Goal: Task Accomplishment & Management: Manage account settings

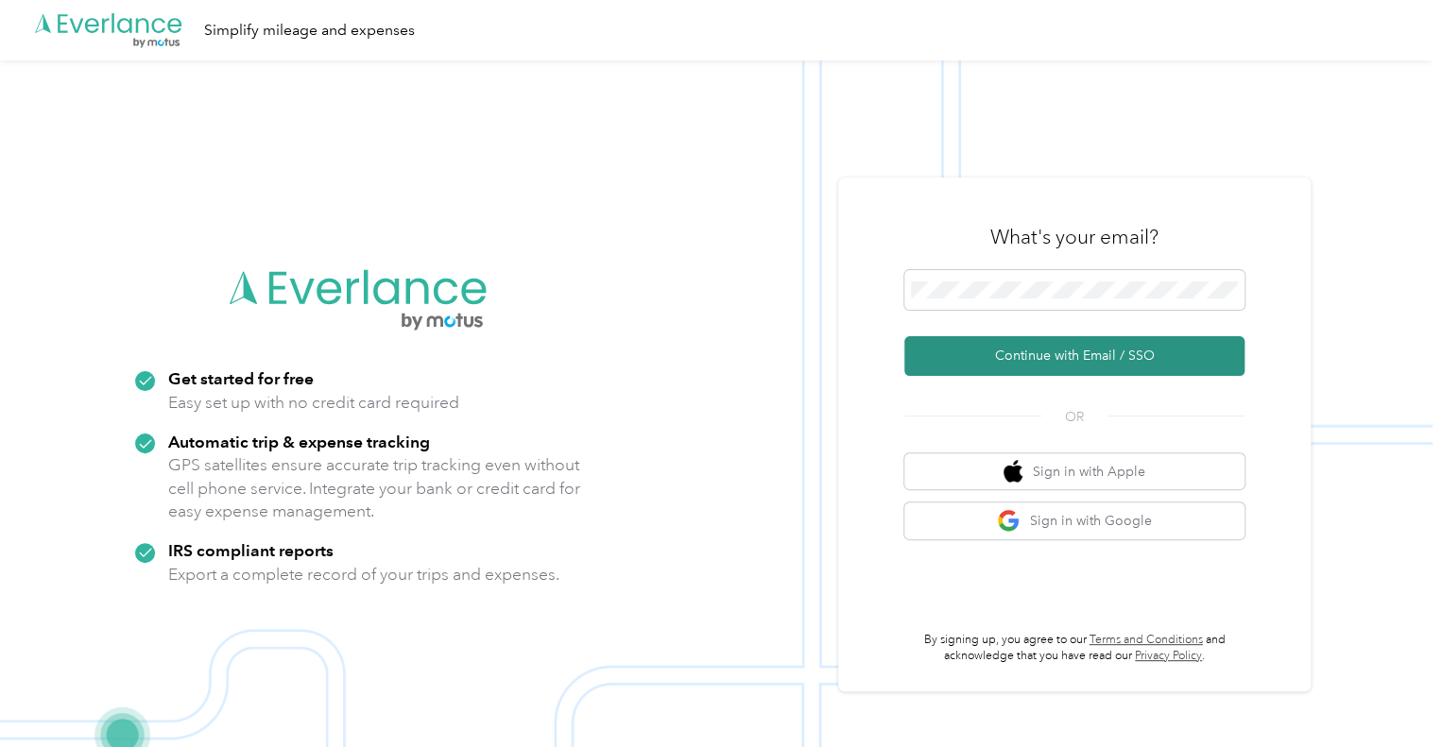
click at [1069, 349] on button "Continue with Email / SSO" at bounding box center [1074, 356] width 340 height 40
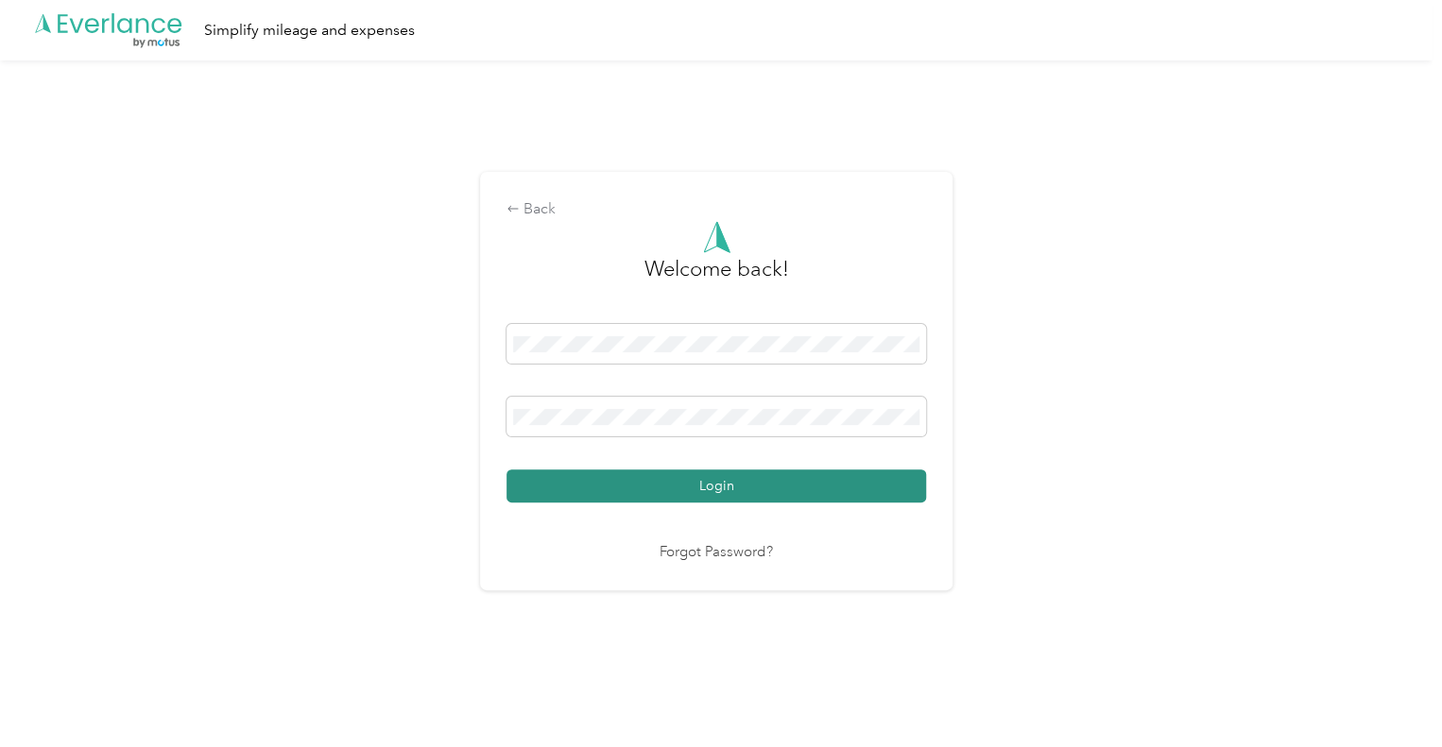
click at [718, 485] on button "Login" at bounding box center [715, 486] width 419 height 33
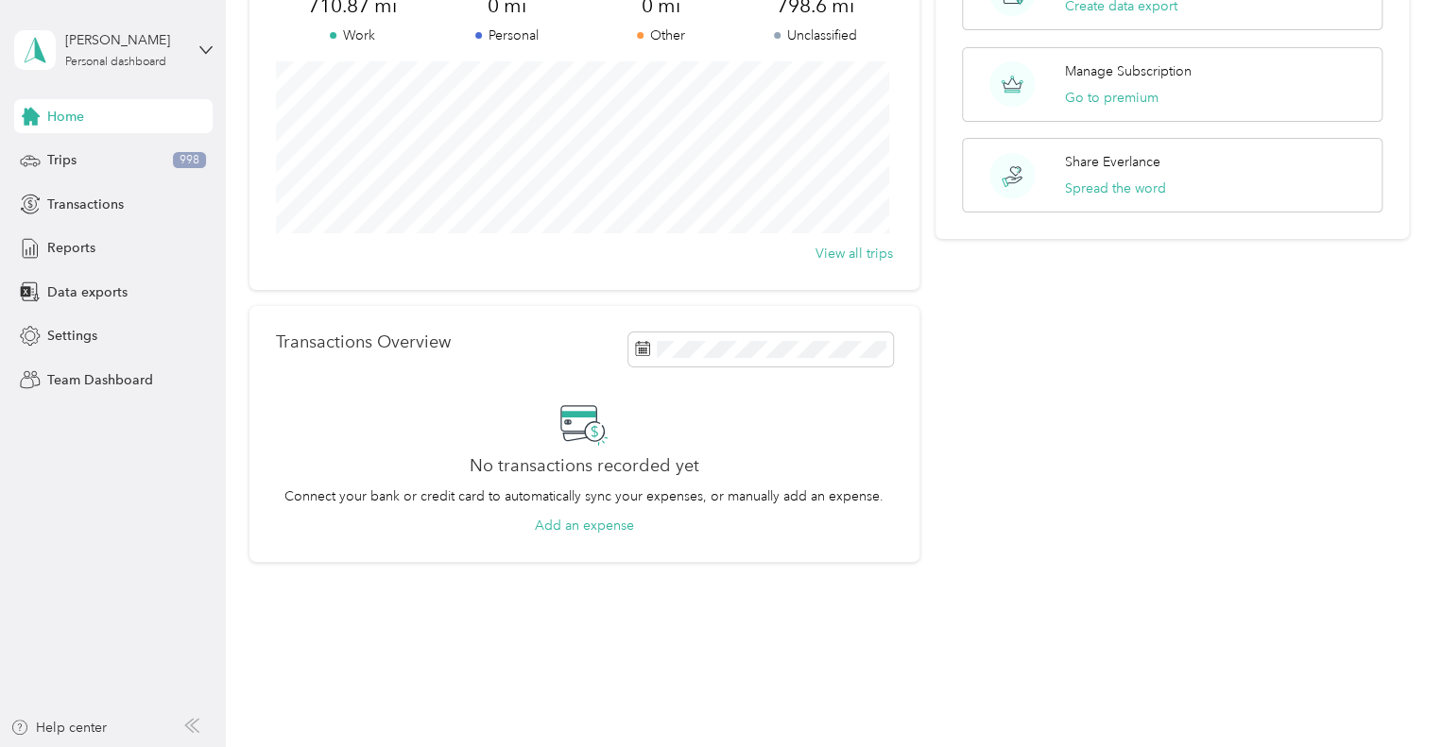
scroll to position [193, 0]
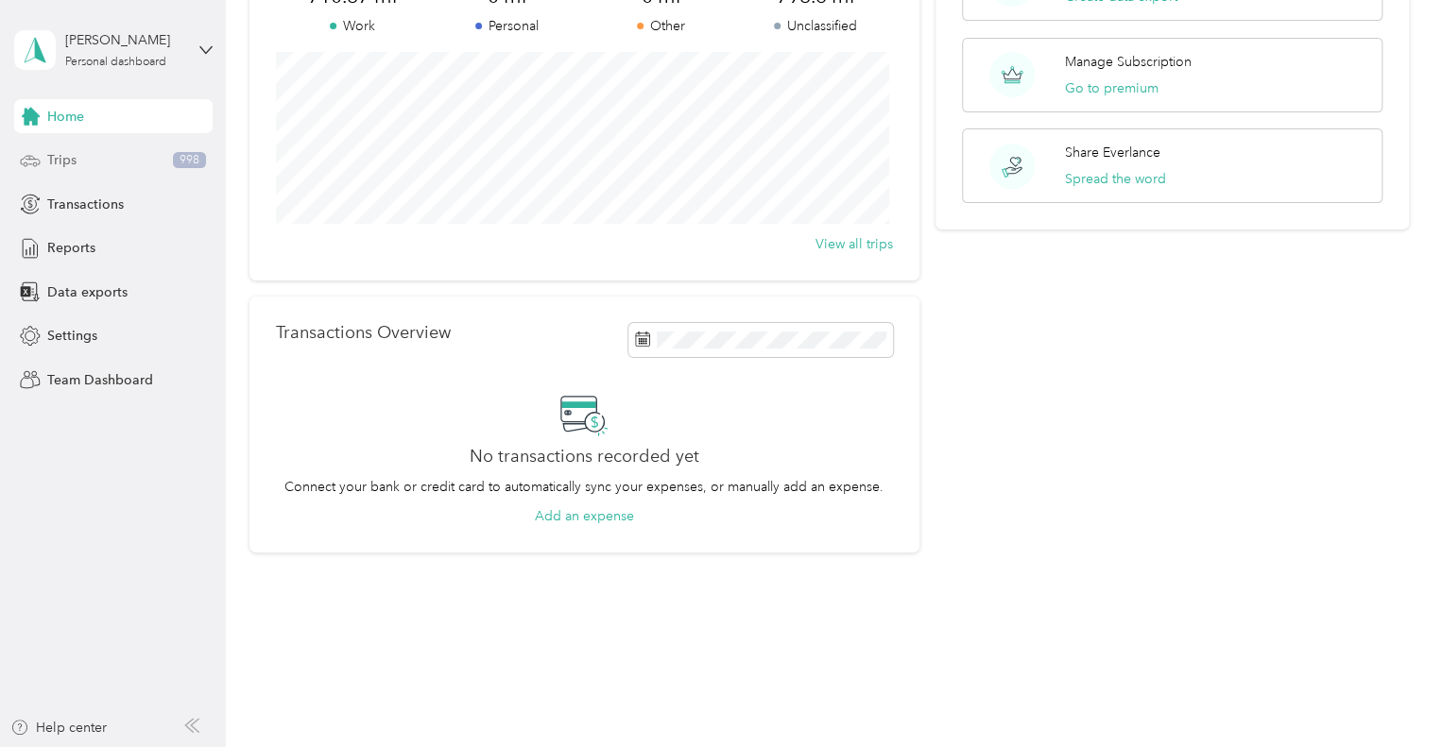
click at [113, 162] on div "Trips 998" at bounding box center [113, 161] width 198 height 34
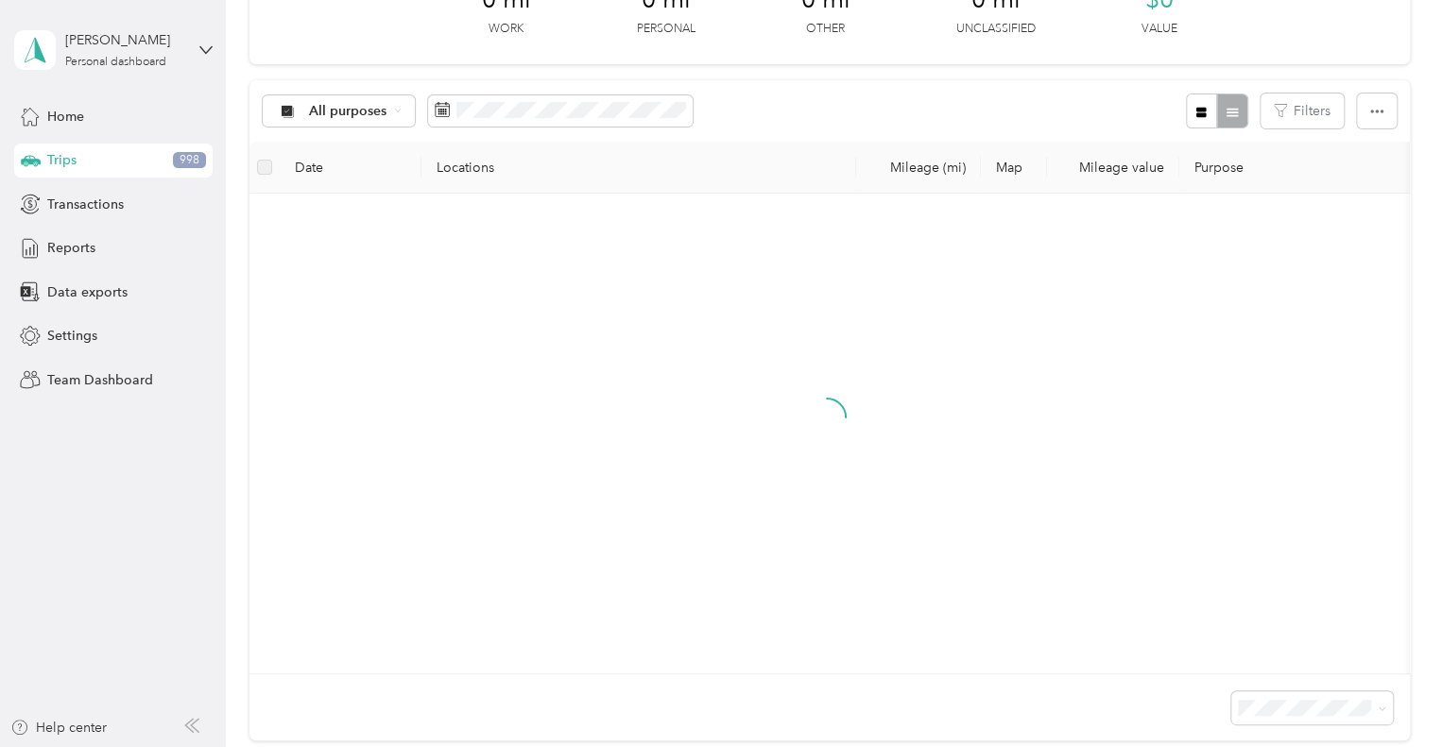
scroll to position [193, 0]
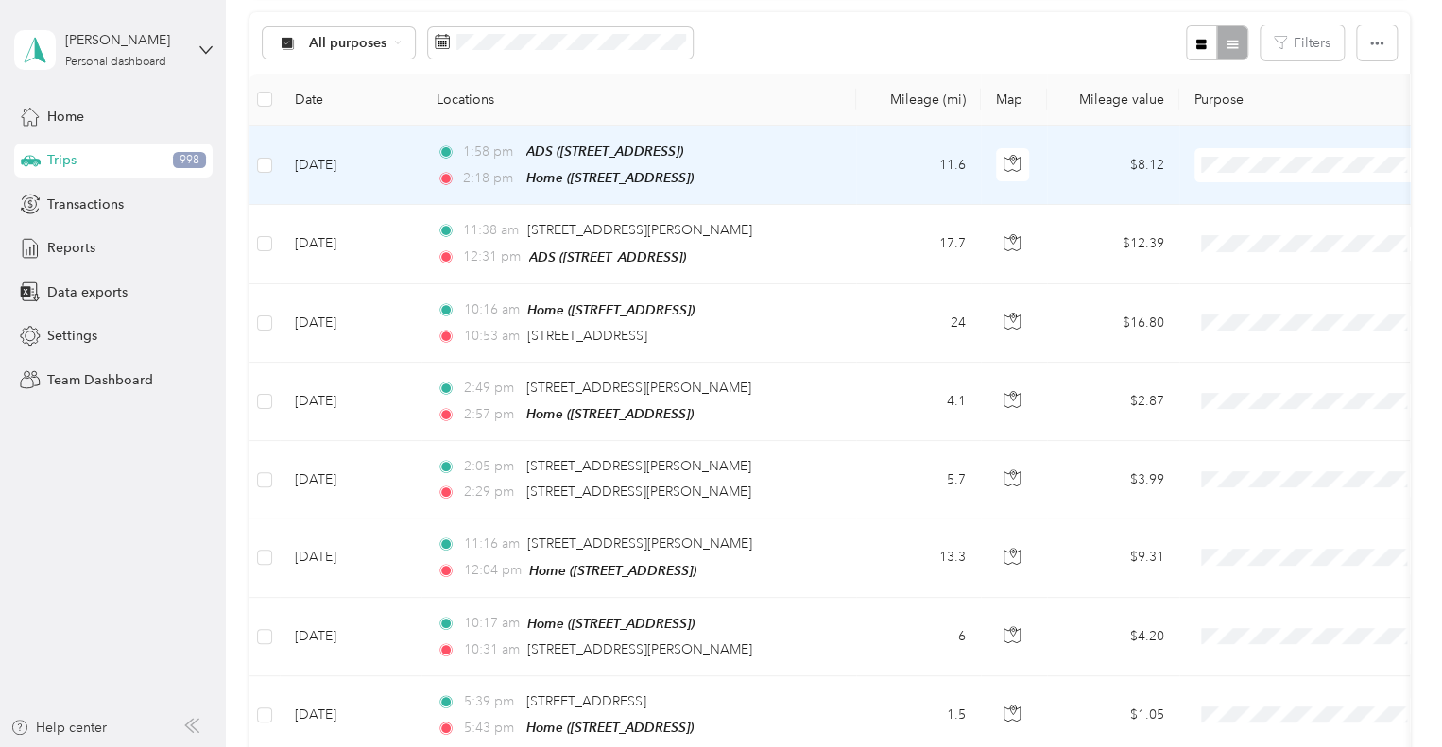
click at [1259, 265] on li "American Disposal" at bounding box center [1311, 264] width 234 height 33
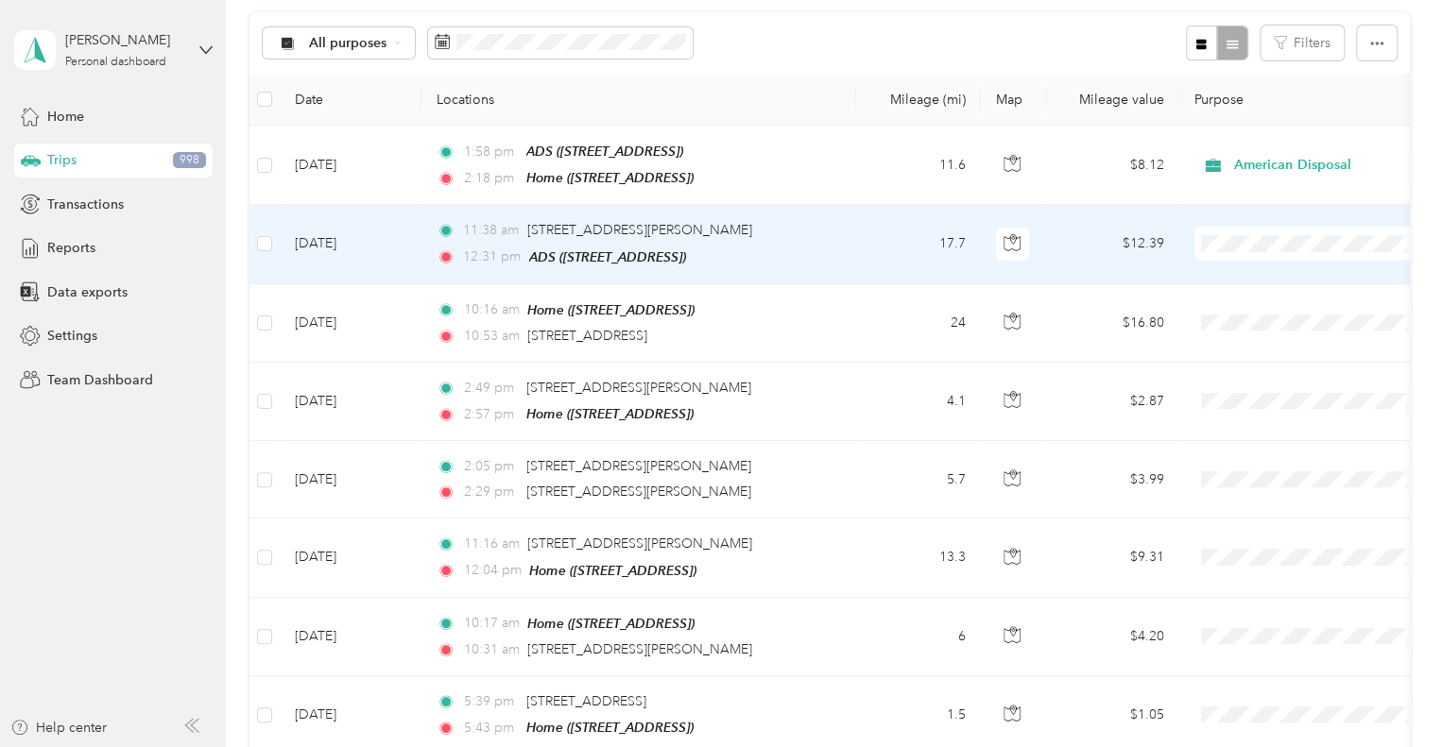
click at [1273, 344] on li "American Disposal" at bounding box center [1311, 338] width 234 height 33
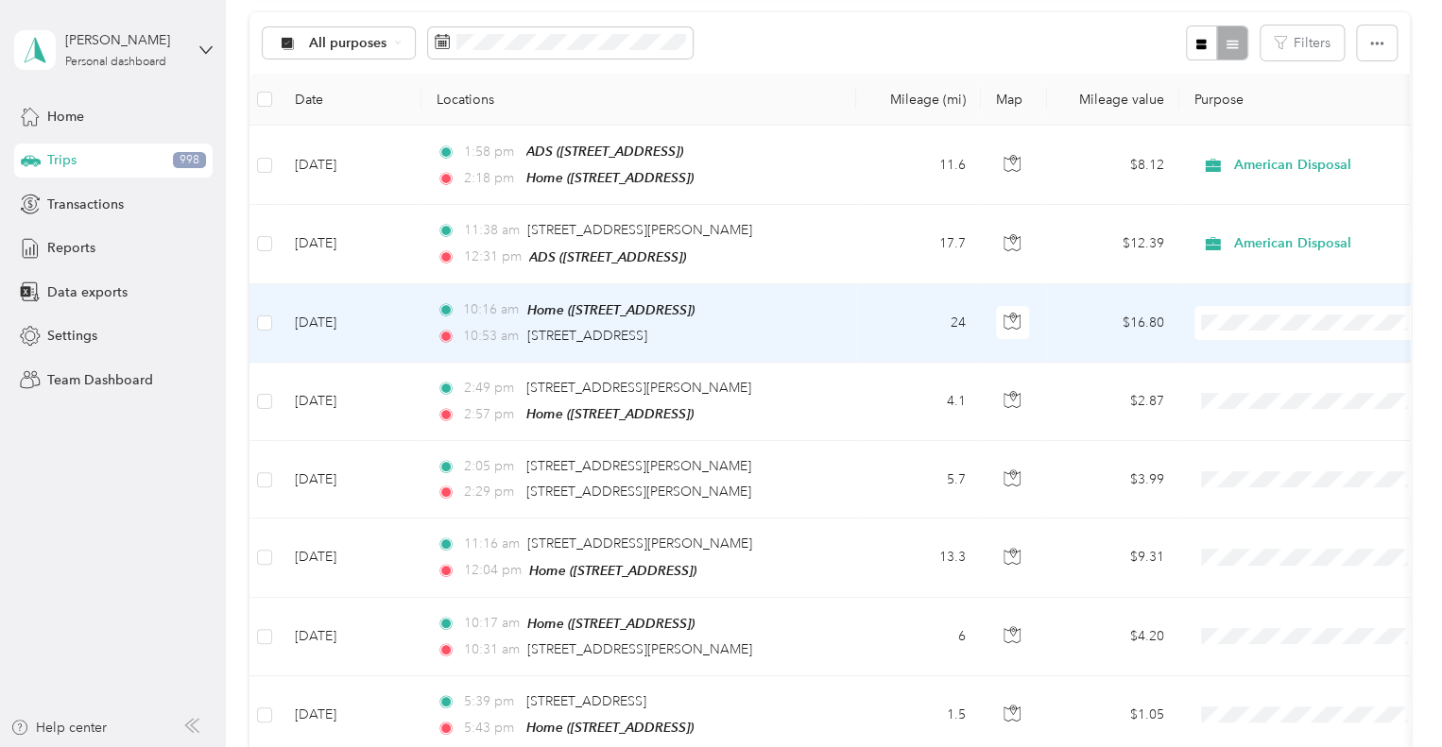
click at [1289, 419] on li "American Disposal" at bounding box center [1311, 418] width 234 height 33
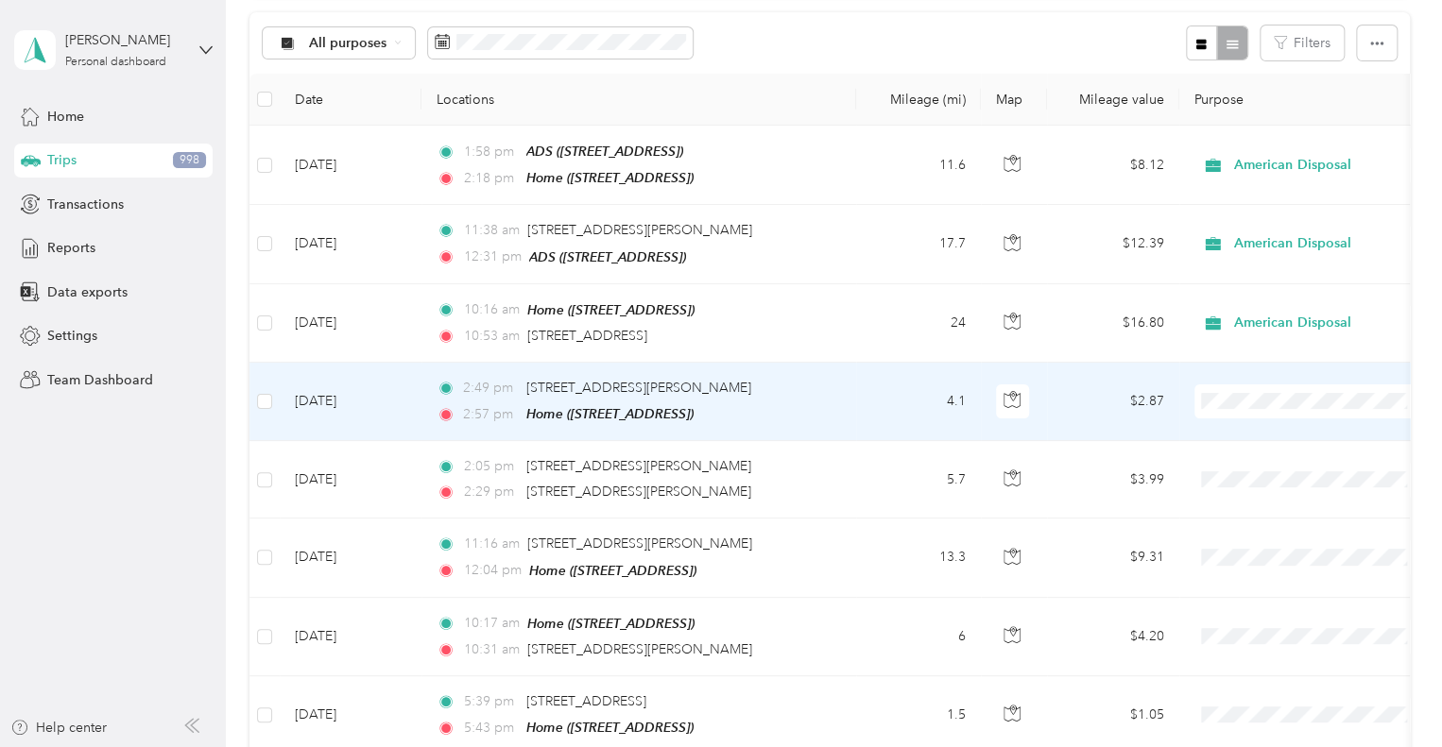
click at [1285, 493] on span "American Disposal" at bounding box center [1327, 497] width 175 height 20
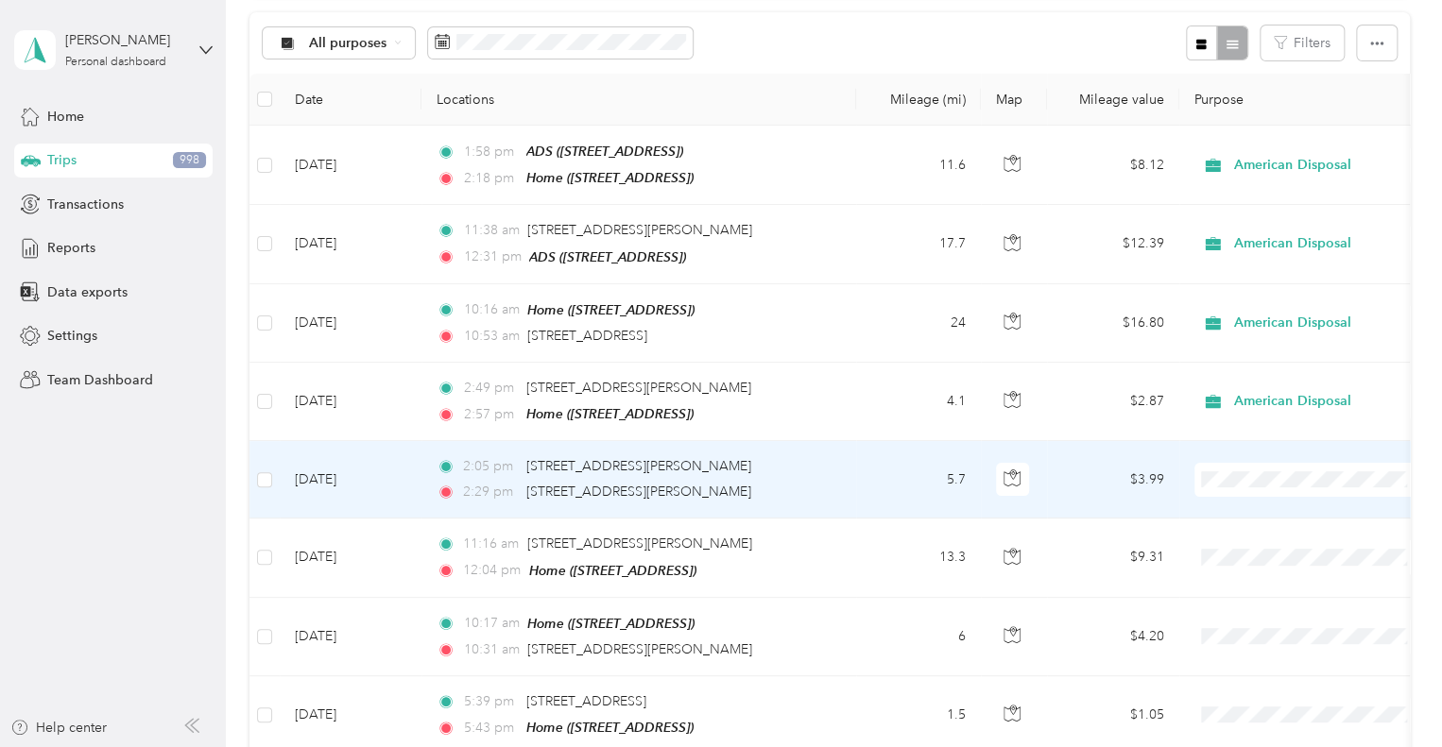
click at [1259, 267] on span "American Disposal" at bounding box center [1327, 262] width 175 height 20
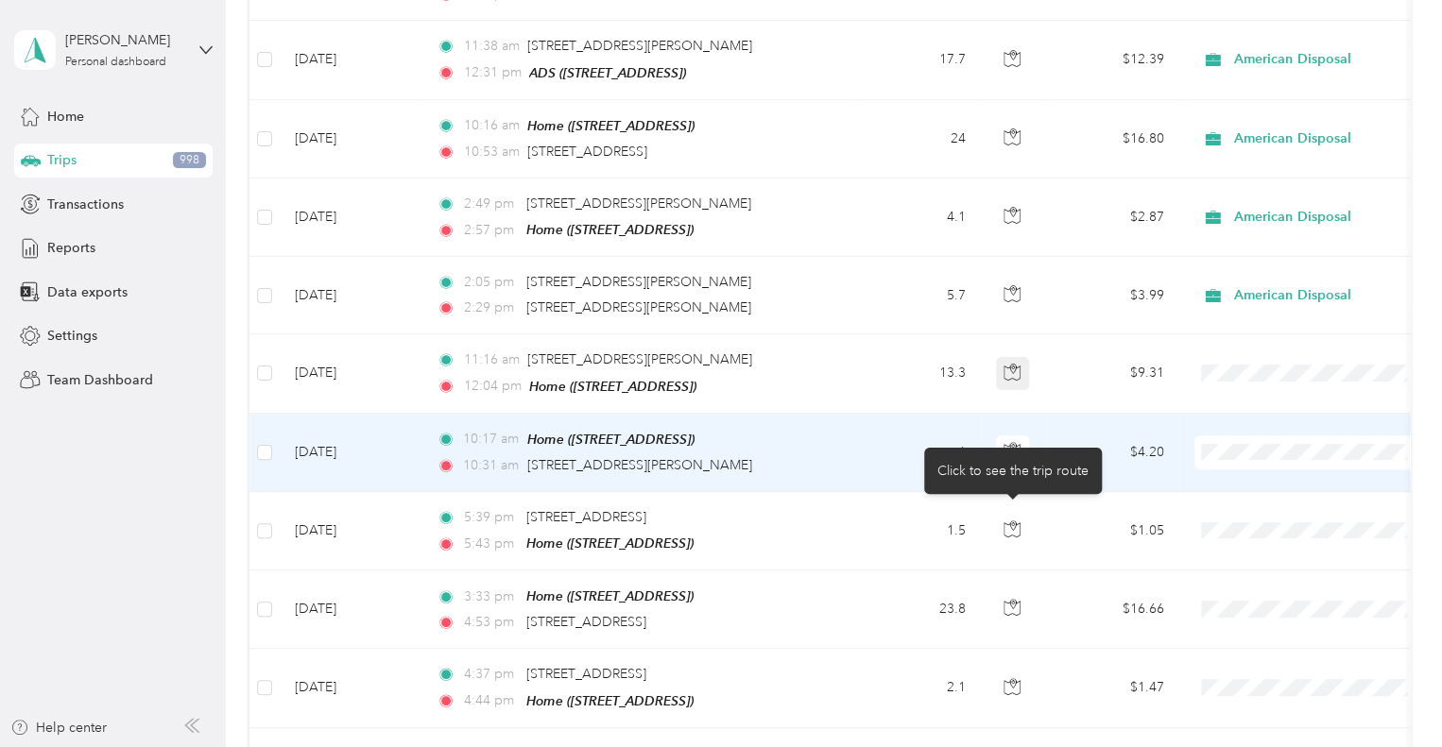
scroll to position [396, 0]
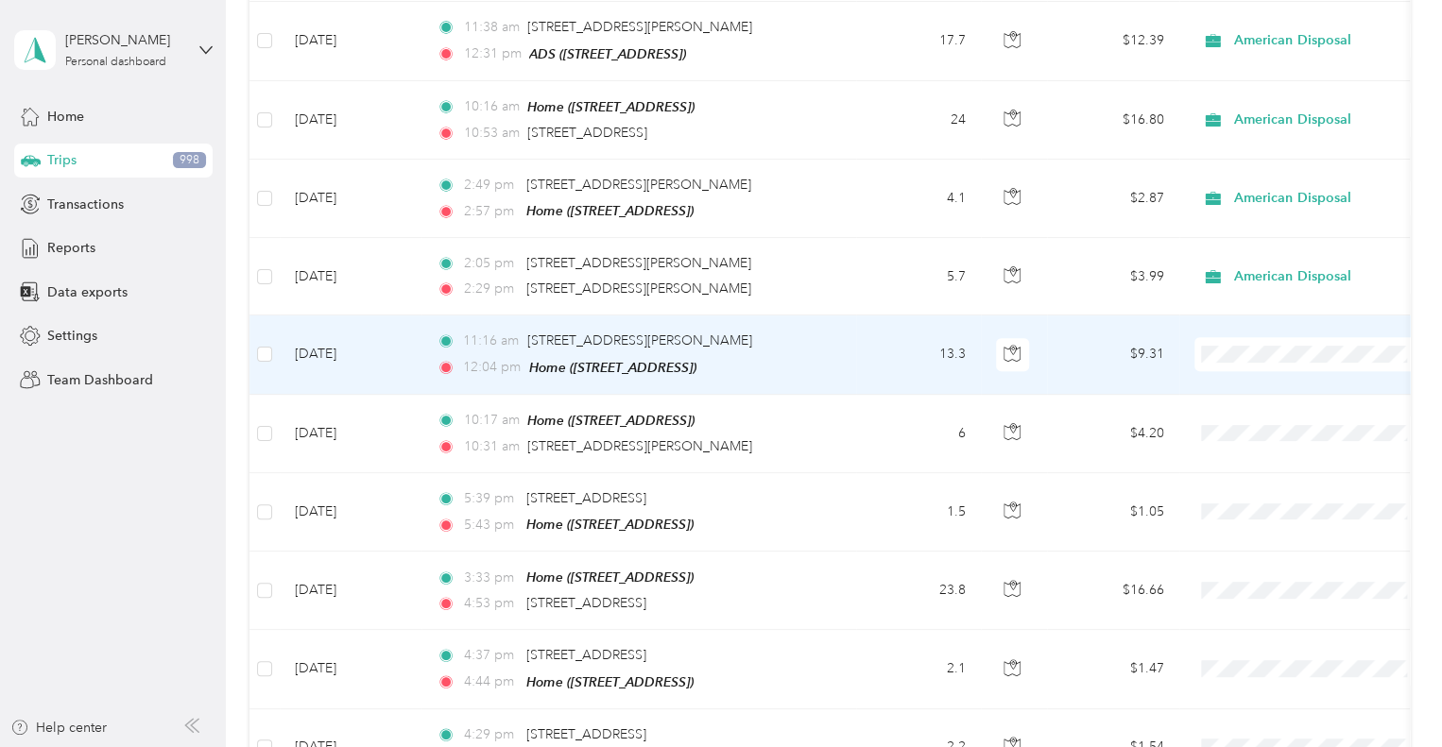
click at [1292, 453] on li "American Disposal" at bounding box center [1311, 448] width 234 height 33
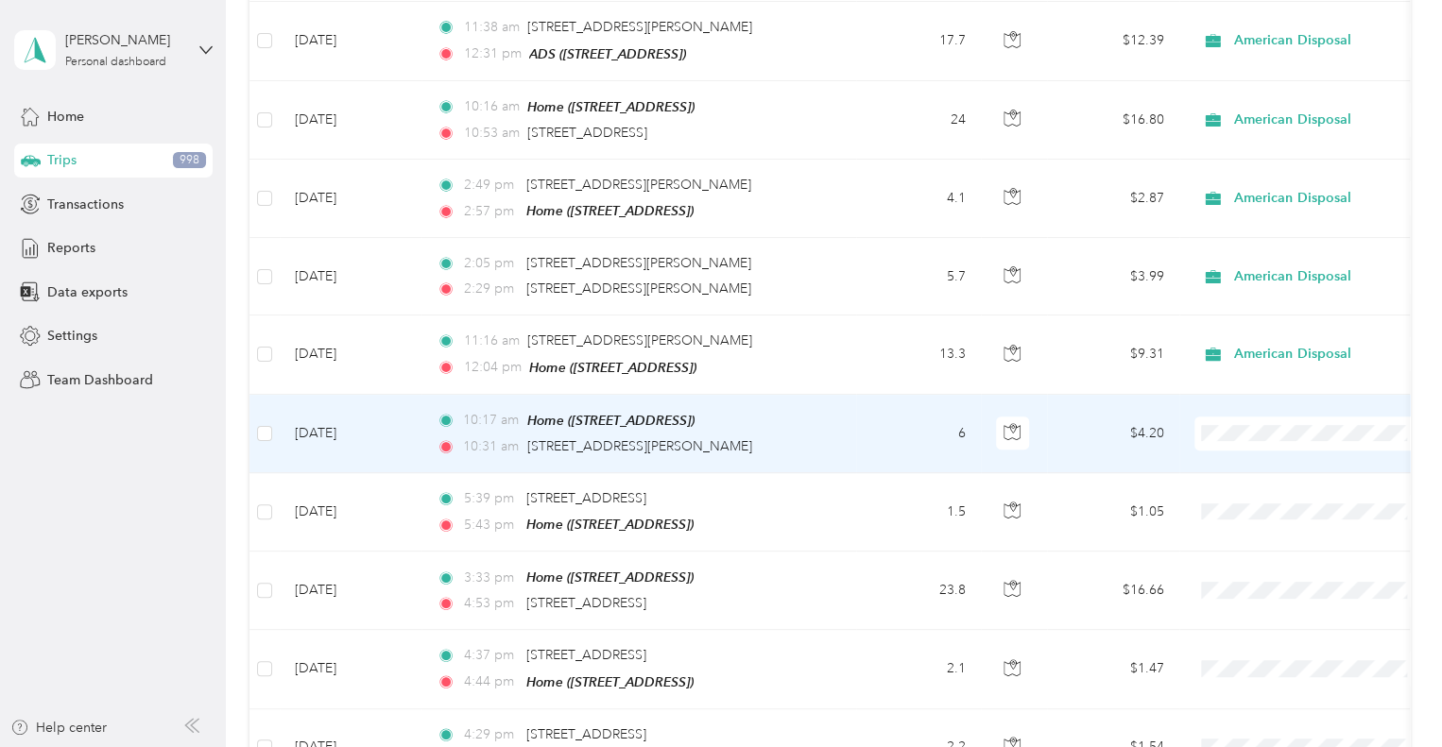
click at [1288, 525] on span "American Disposal" at bounding box center [1327, 527] width 175 height 20
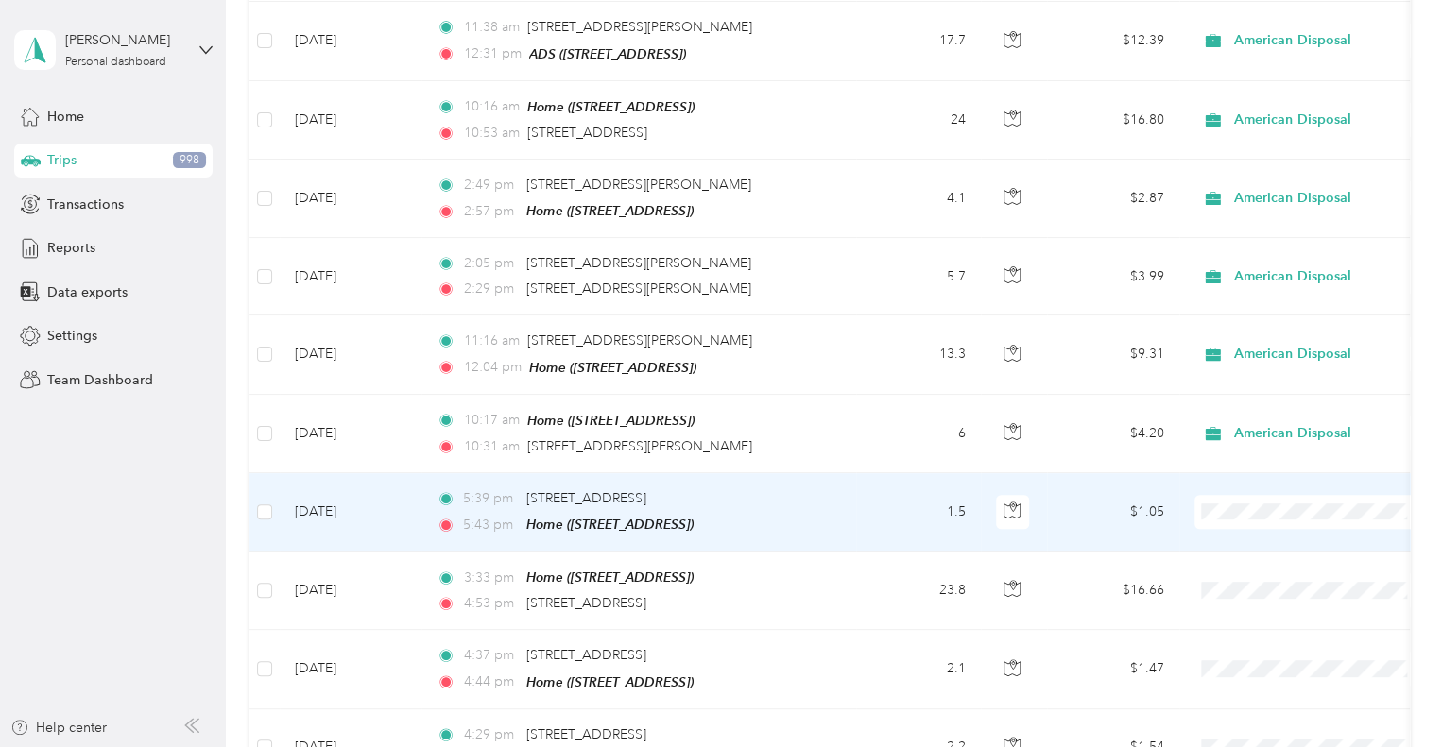
click at [401, 498] on td "[DATE]" at bounding box center [351, 512] width 142 height 78
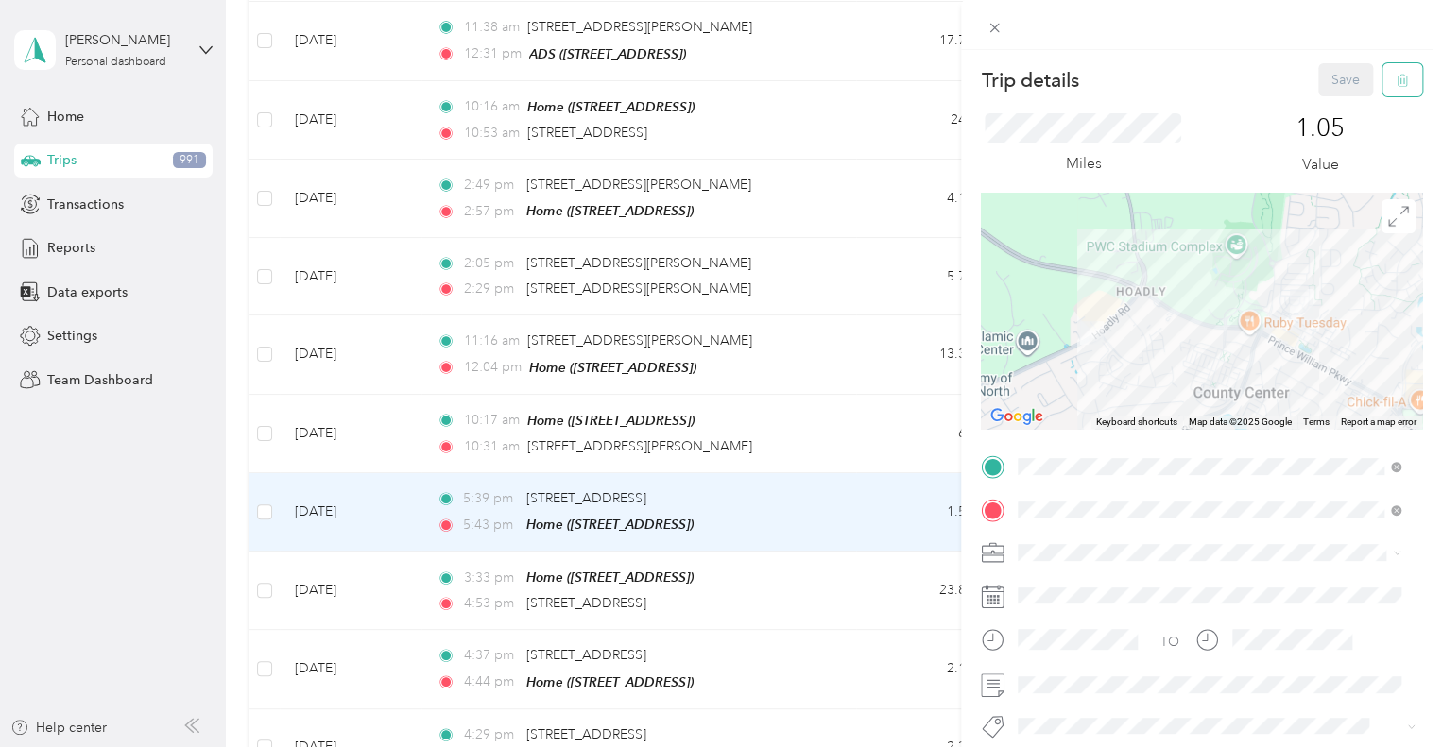
click at [1395, 82] on icon "button" at bounding box center [1401, 80] width 13 height 13
click at [1325, 98] on button "Yes" at bounding box center [1331, 103] width 37 height 30
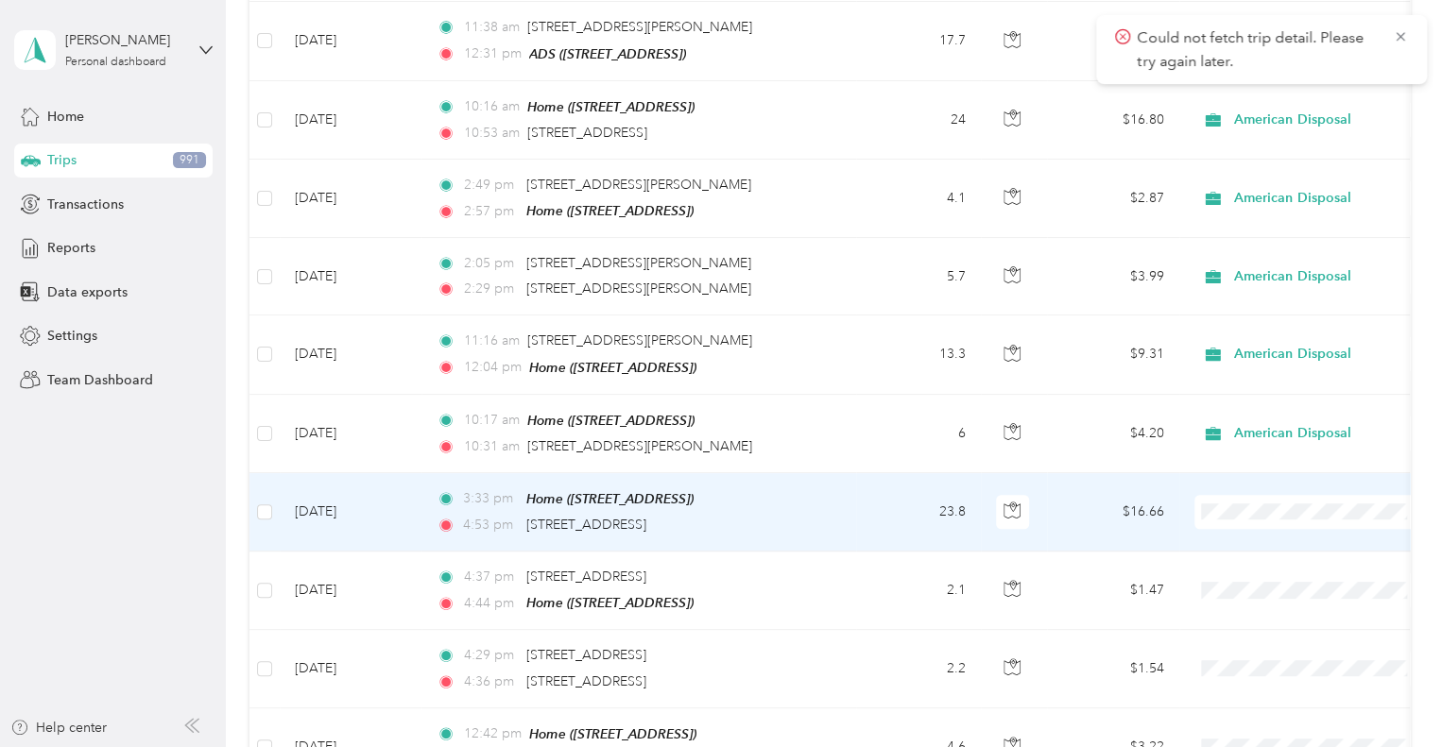
click at [1256, 301] on span "American Disposal" at bounding box center [1327, 293] width 175 height 20
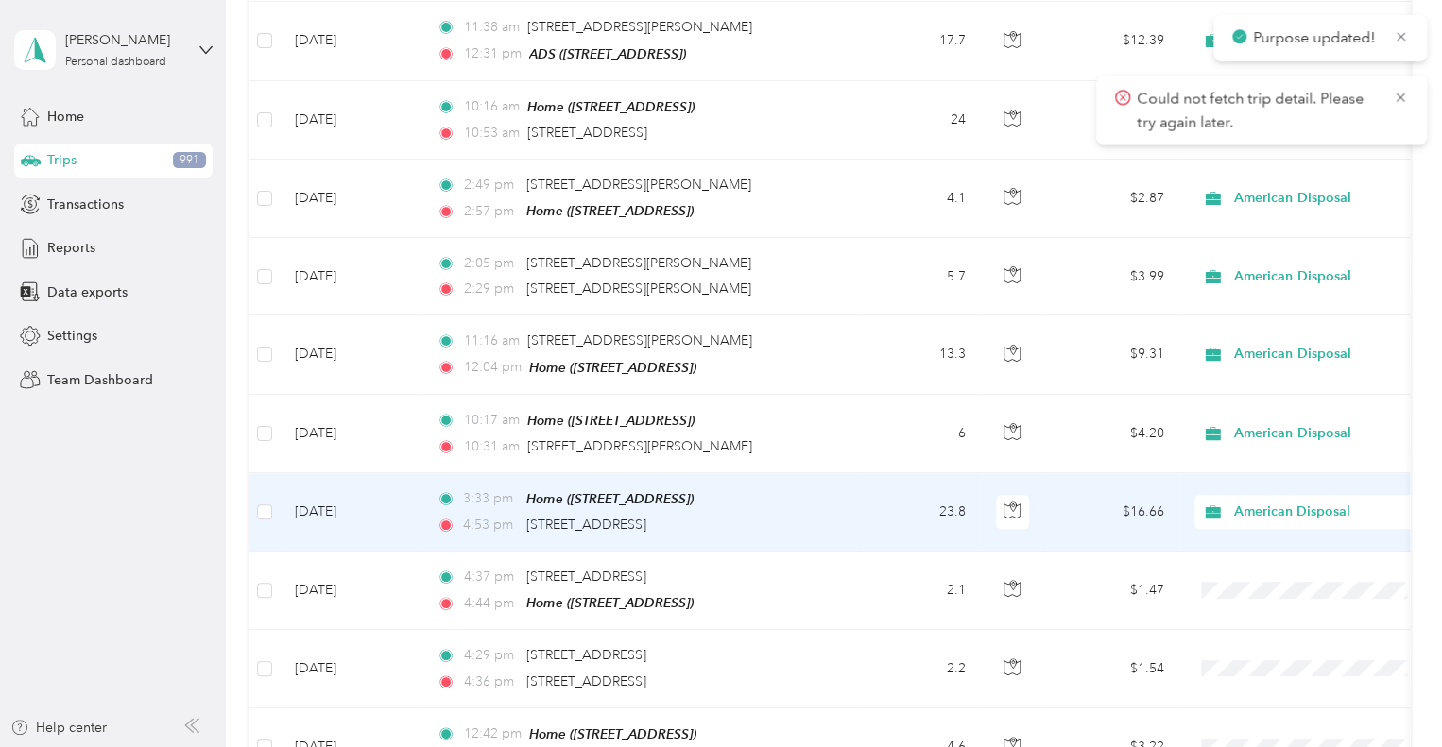
click at [1249, 301] on li "American Disposal" at bounding box center [1311, 297] width 234 height 33
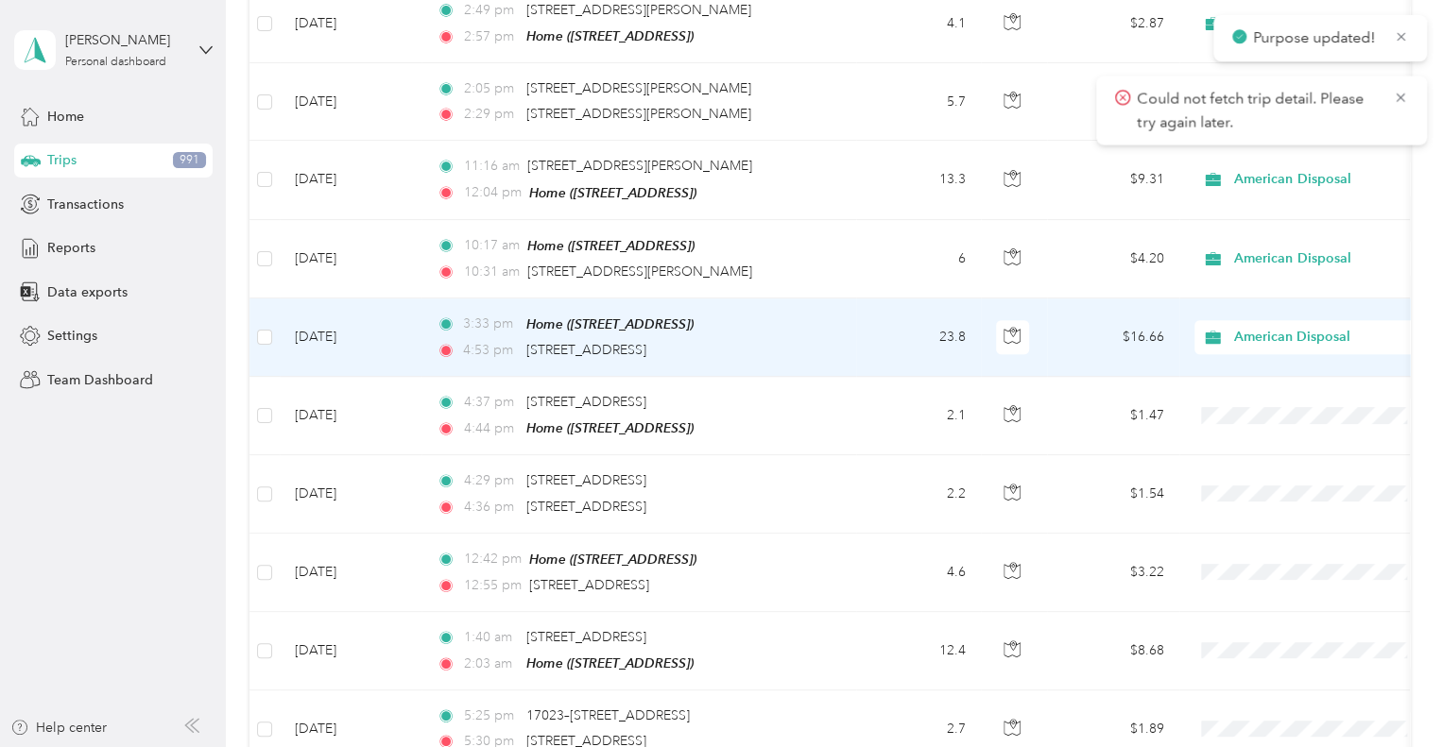
scroll to position [574, 0]
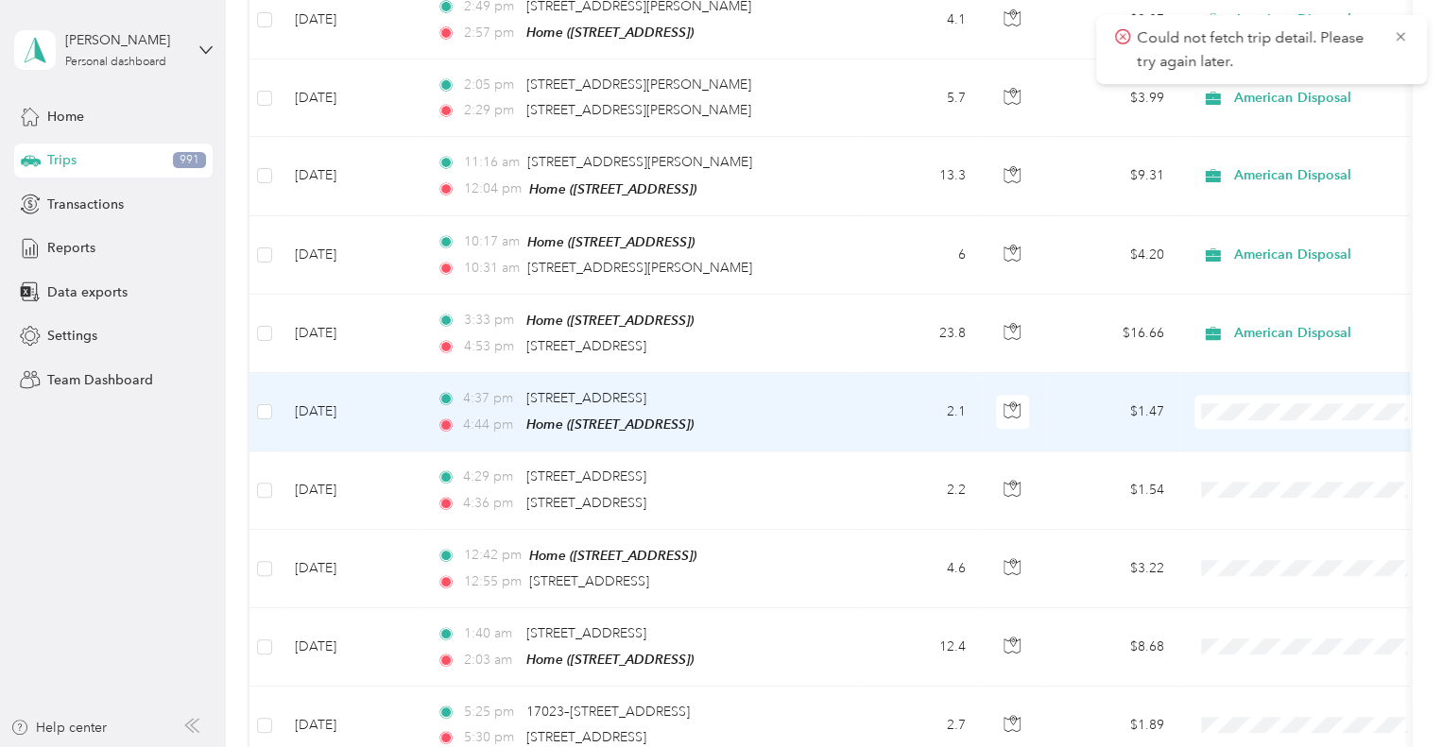
click at [1273, 501] on span "American Disposal" at bounding box center [1327, 500] width 175 height 20
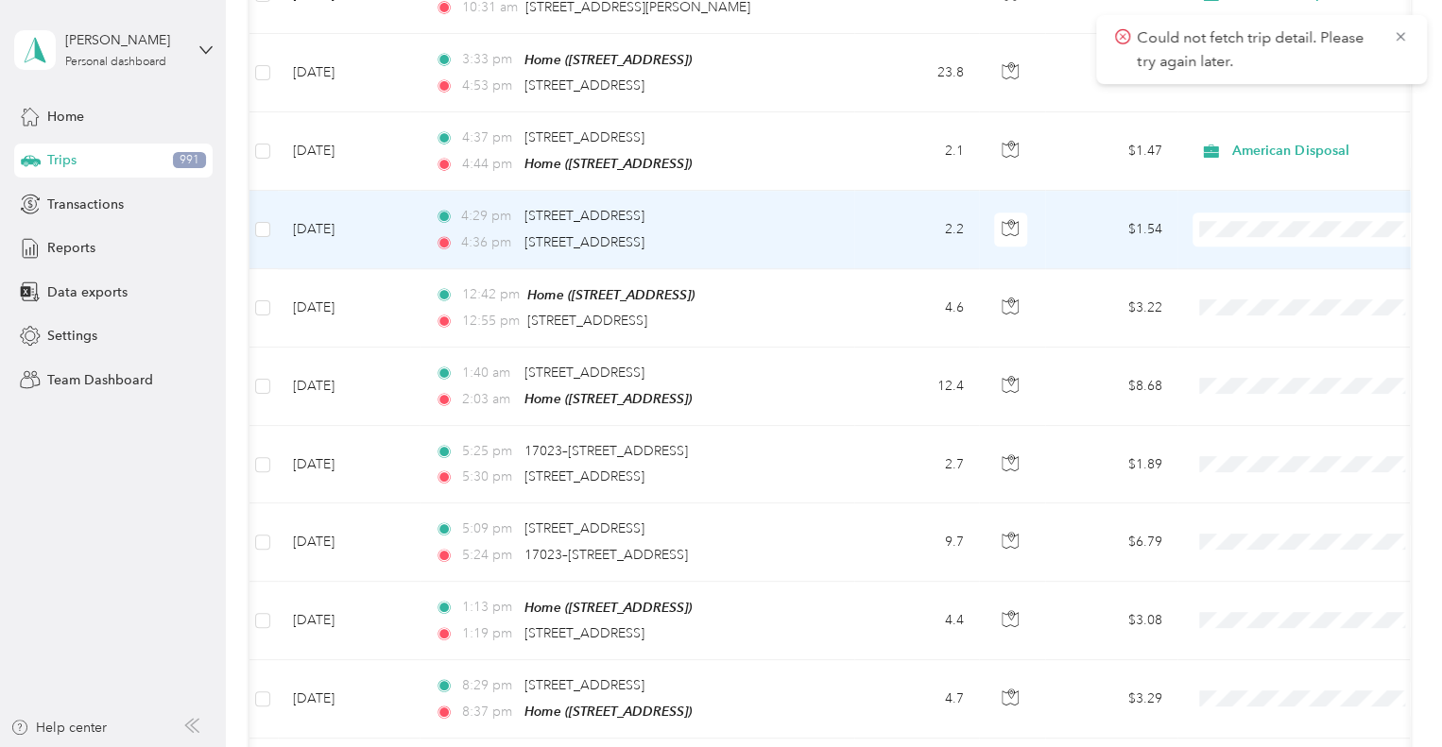
scroll to position [0, 3]
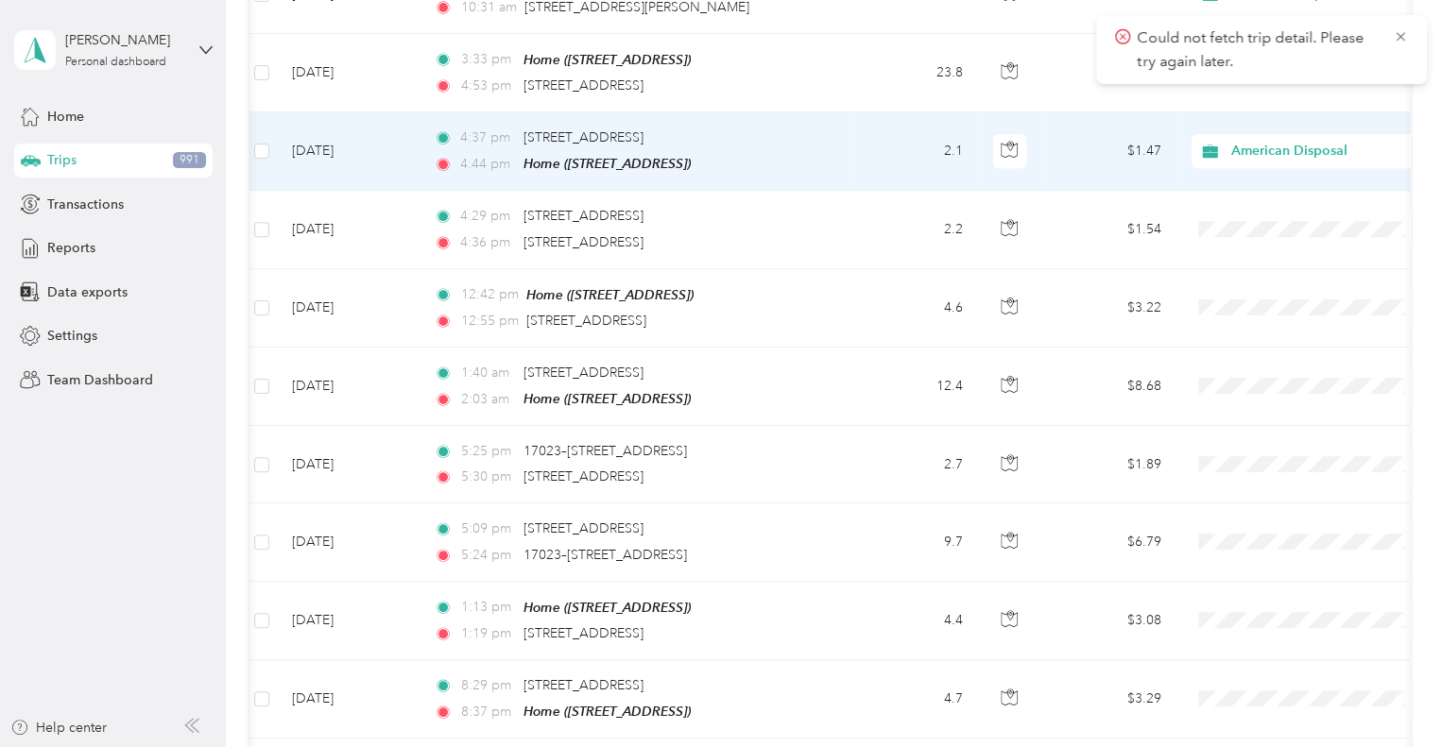
click at [340, 141] on td "[DATE]" at bounding box center [348, 151] width 142 height 78
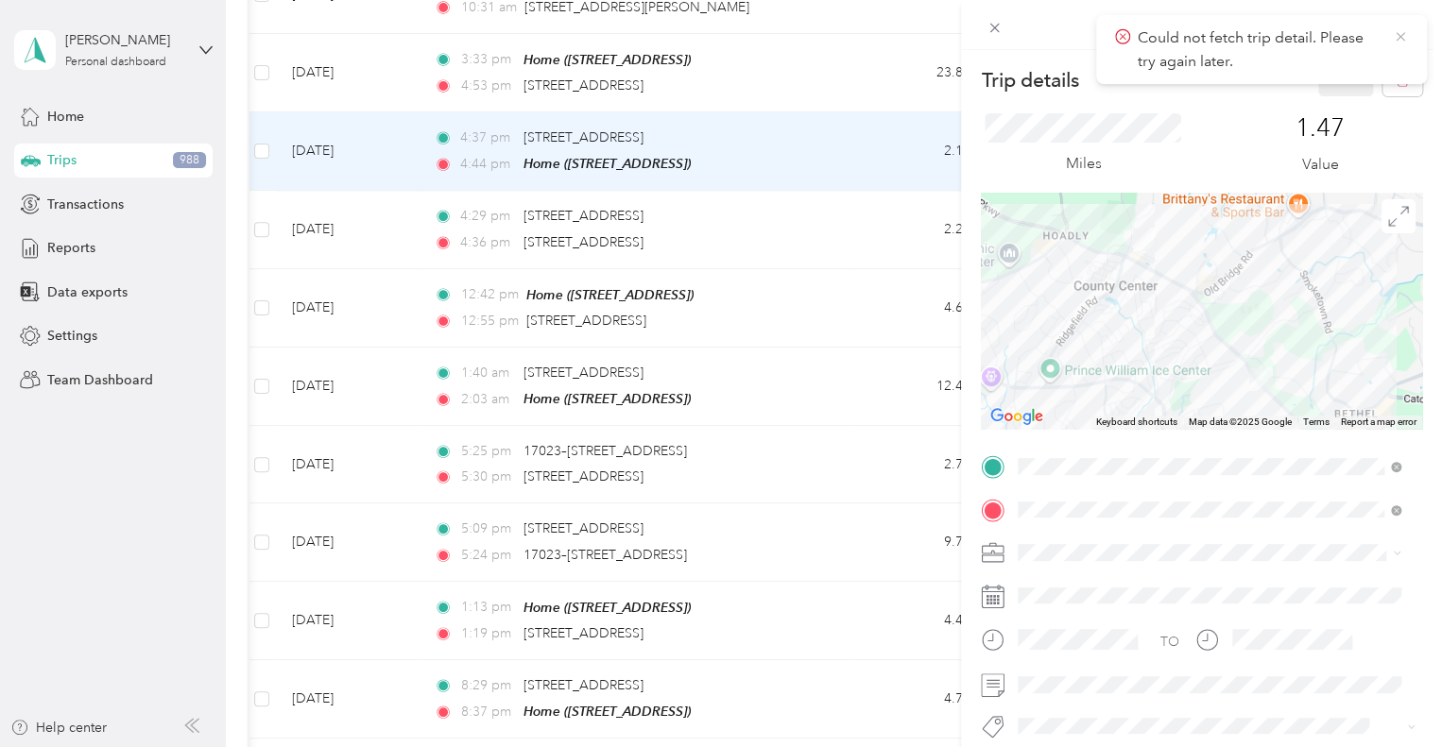
click at [1398, 37] on icon at bounding box center [1399, 36] width 9 height 9
click at [1392, 88] on button "button" at bounding box center [1402, 79] width 40 height 33
click at [1321, 101] on button "Yes" at bounding box center [1331, 103] width 37 height 30
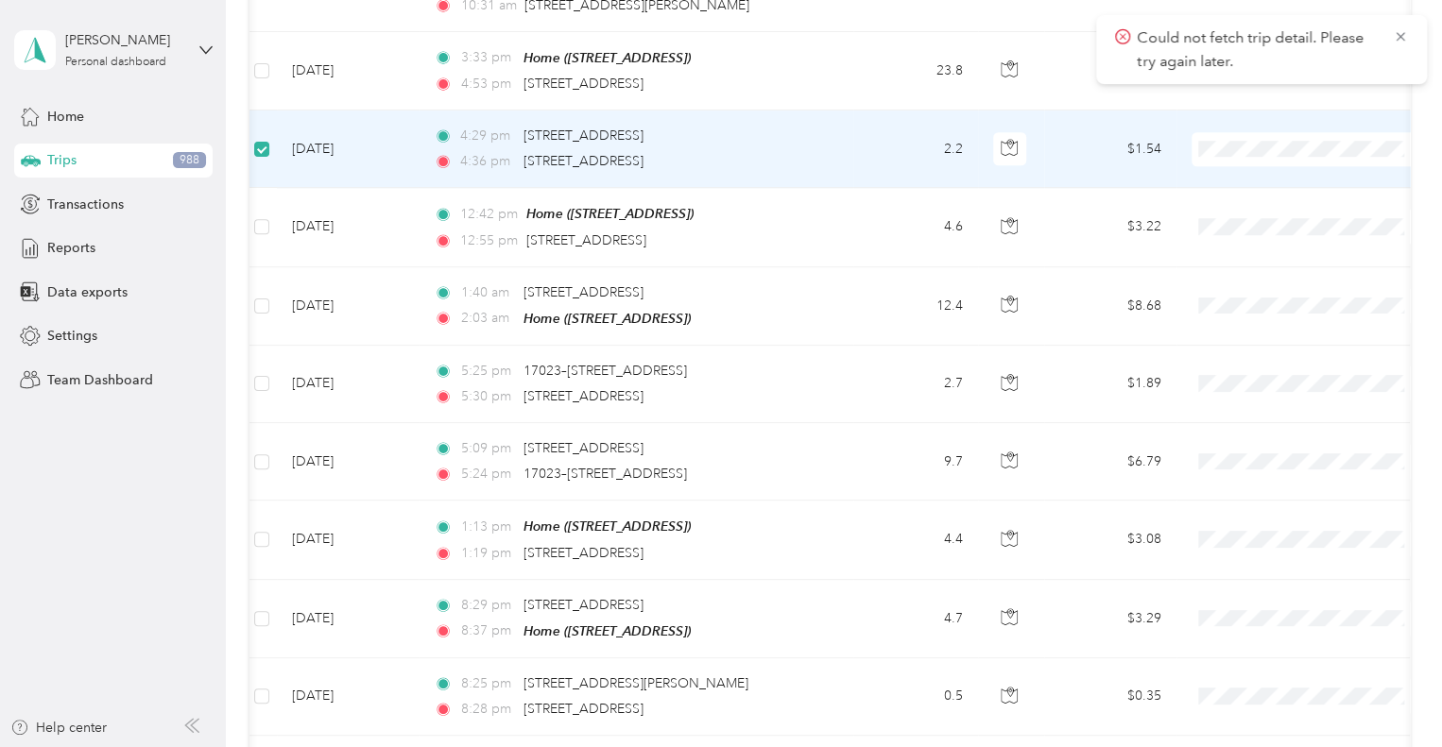
scroll to position [833, 0]
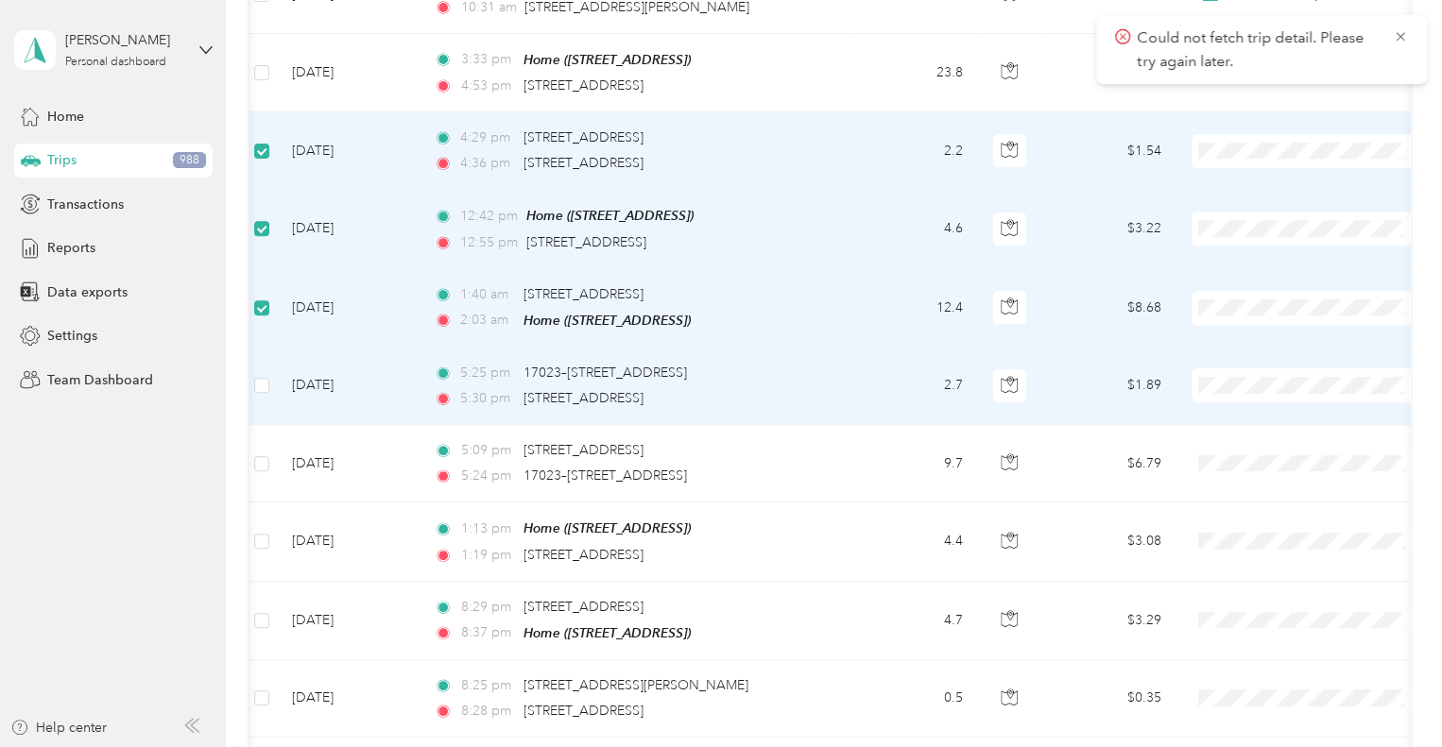
click at [274, 369] on td at bounding box center [262, 386] width 30 height 77
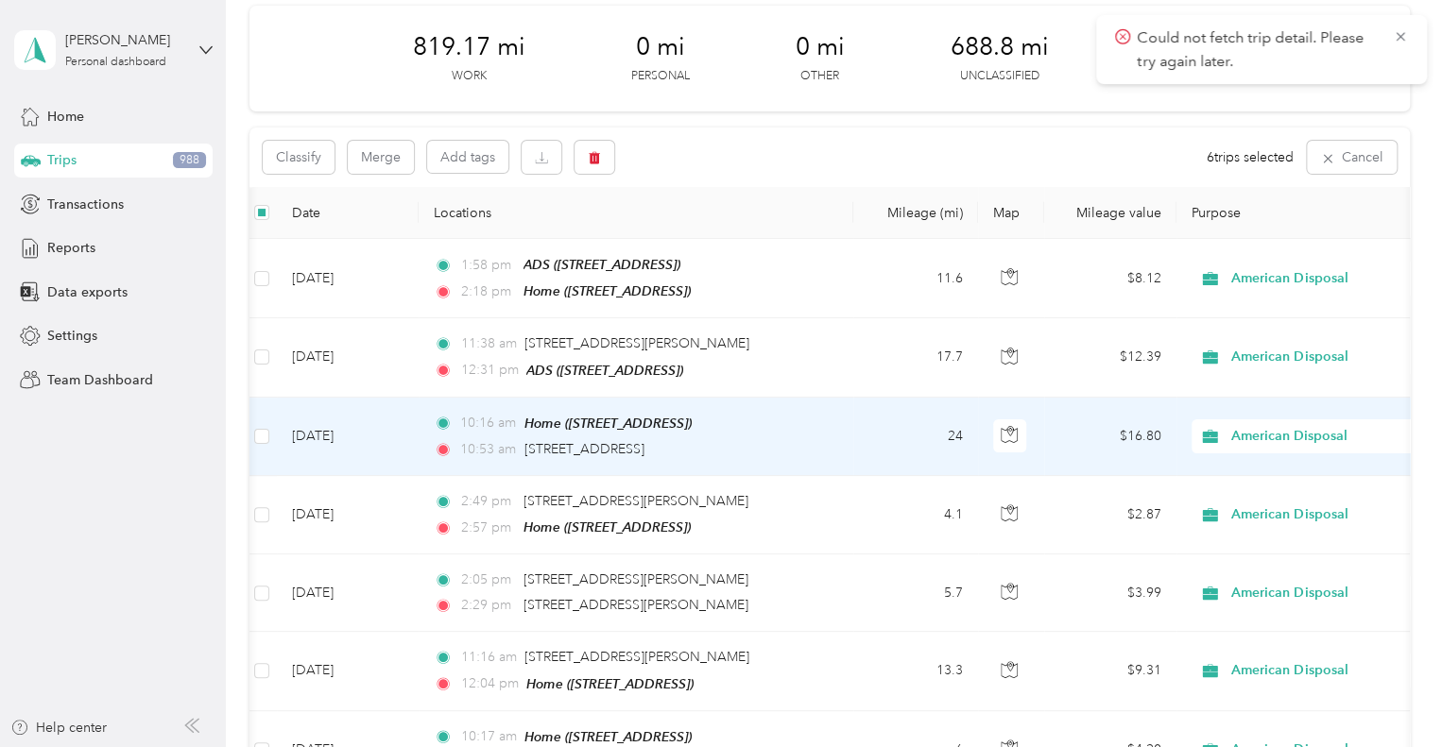
scroll to position [64, 0]
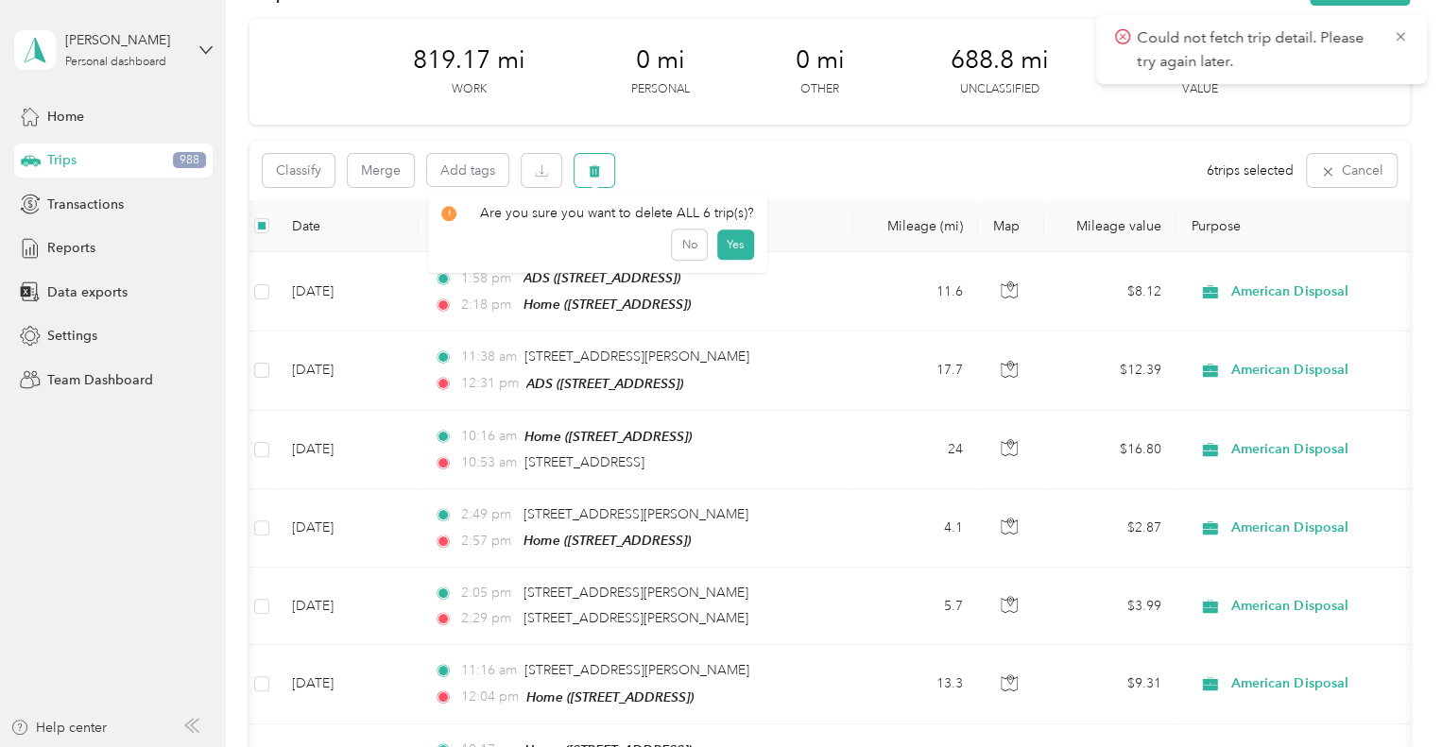
click at [605, 175] on button "button" at bounding box center [594, 170] width 40 height 33
click at [720, 244] on button "Yes" at bounding box center [734, 249] width 37 height 30
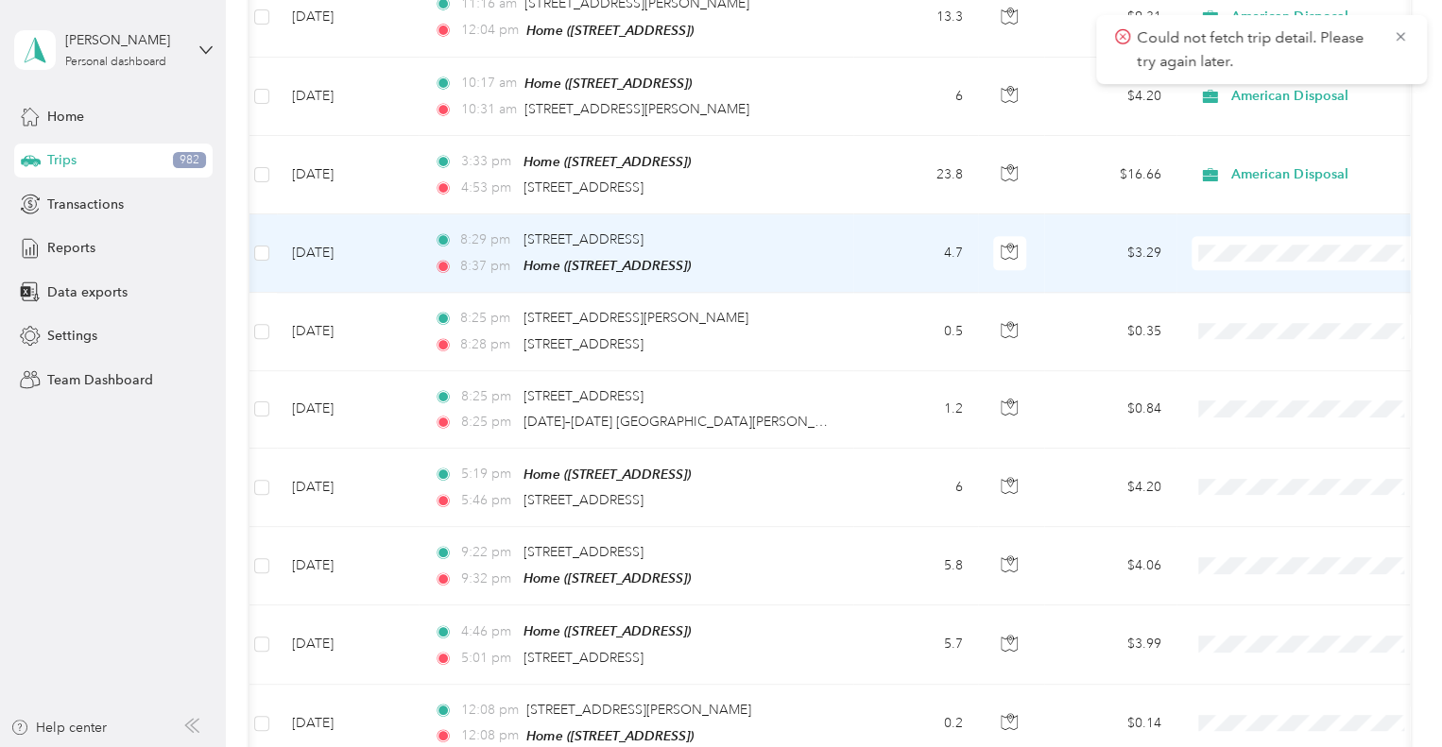
scroll to position [734, 0]
click at [1264, 339] on span "American Disposal" at bounding box center [1325, 343] width 175 height 20
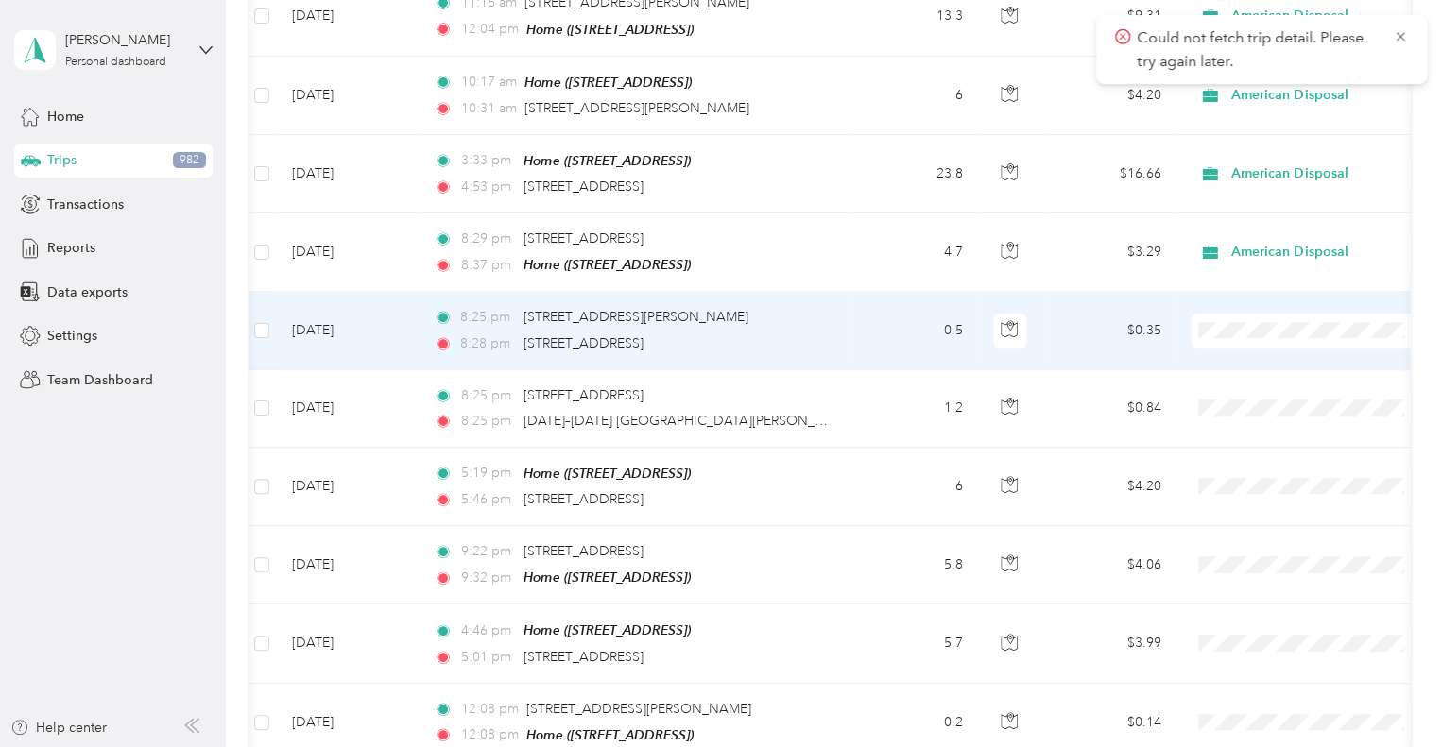
click at [1270, 422] on li "American Disposal" at bounding box center [1308, 411] width 234 height 33
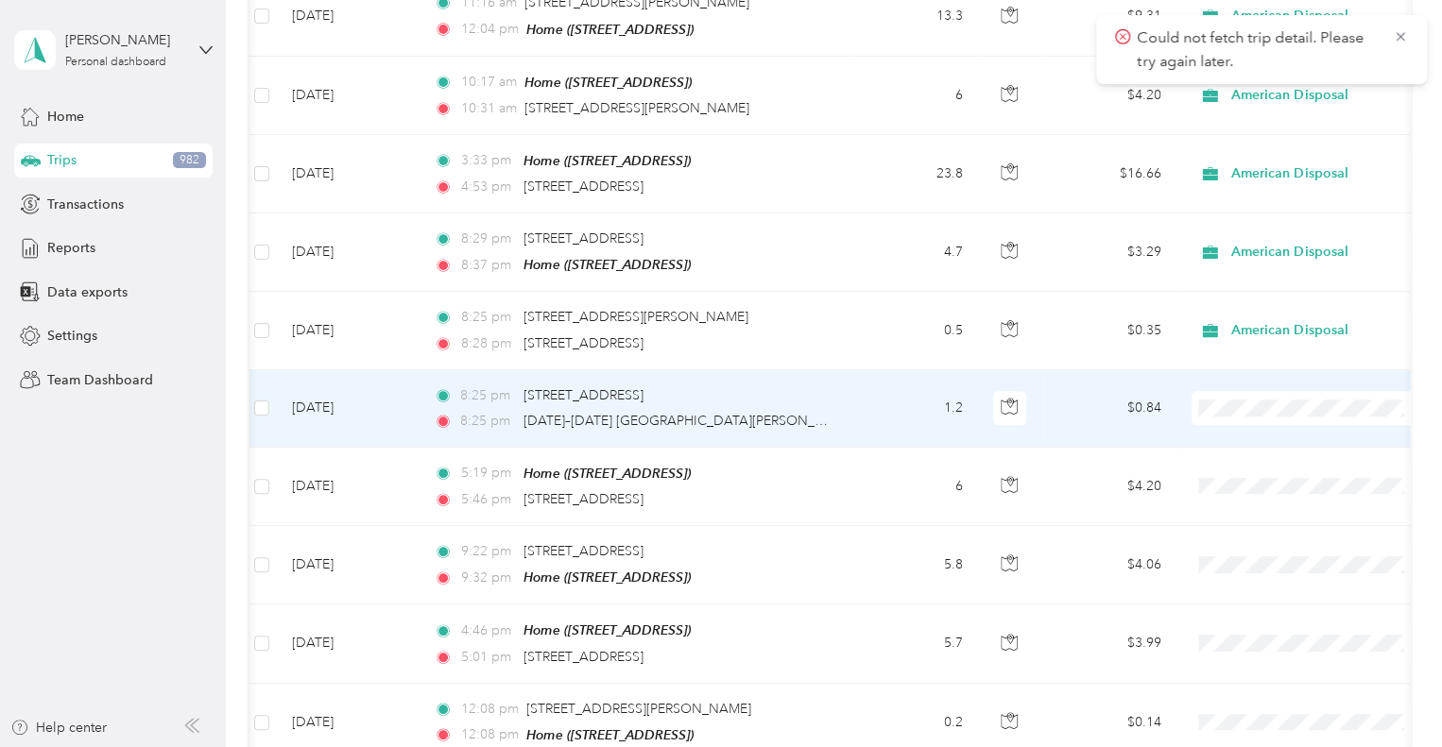
click at [1251, 502] on li "American Disposal" at bounding box center [1308, 497] width 234 height 33
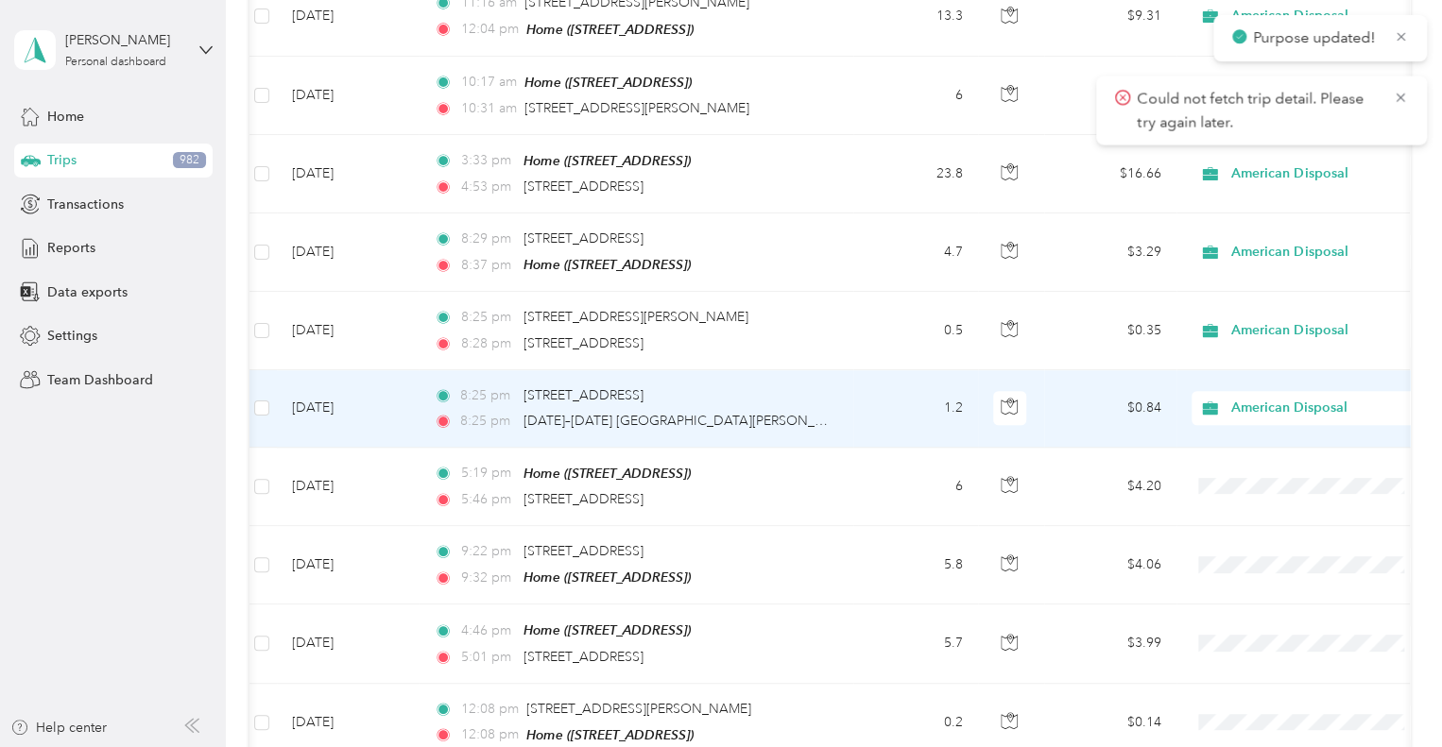
click at [1234, 402] on span "American Disposal" at bounding box center [1317, 408] width 173 height 21
click at [1273, 498] on li "American Disposal" at bounding box center [1308, 498] width 234 height 33
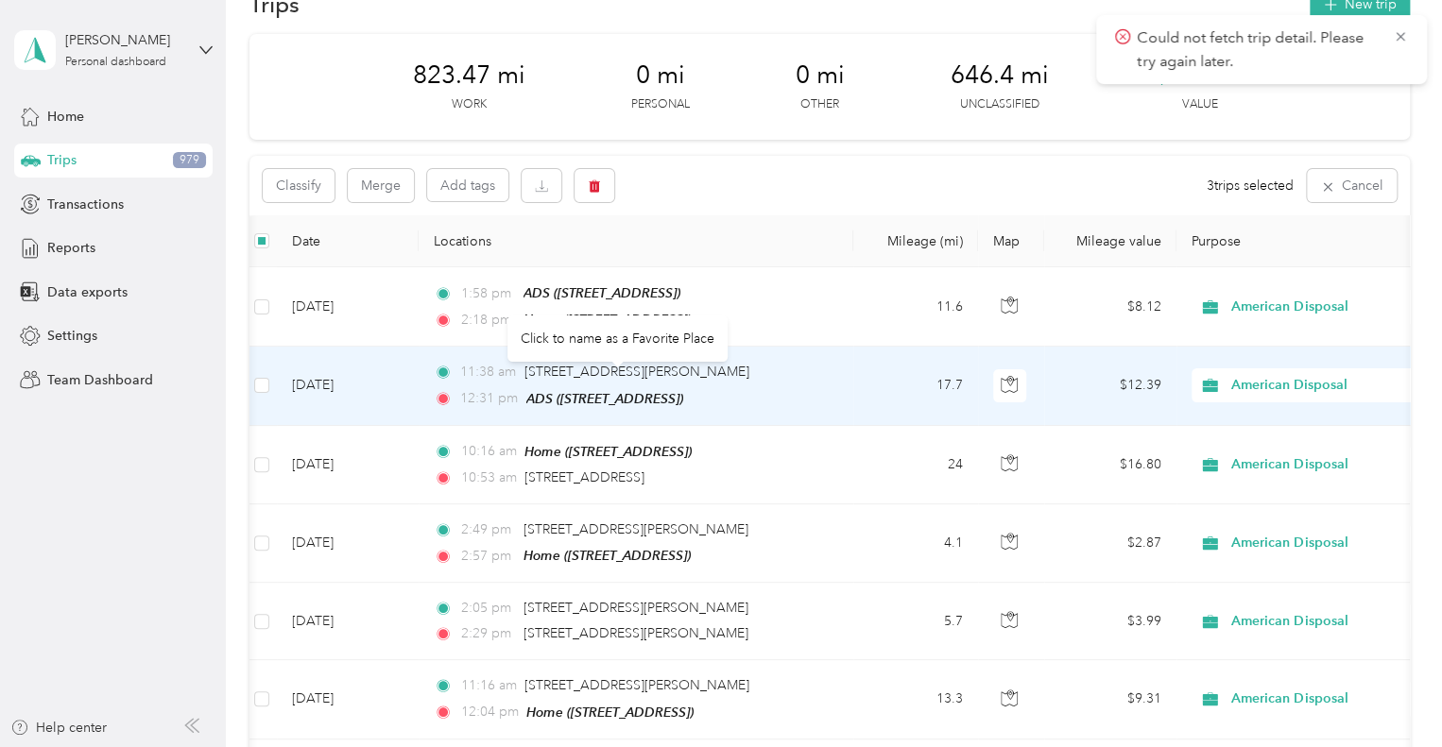
scroll to position [0, 0]
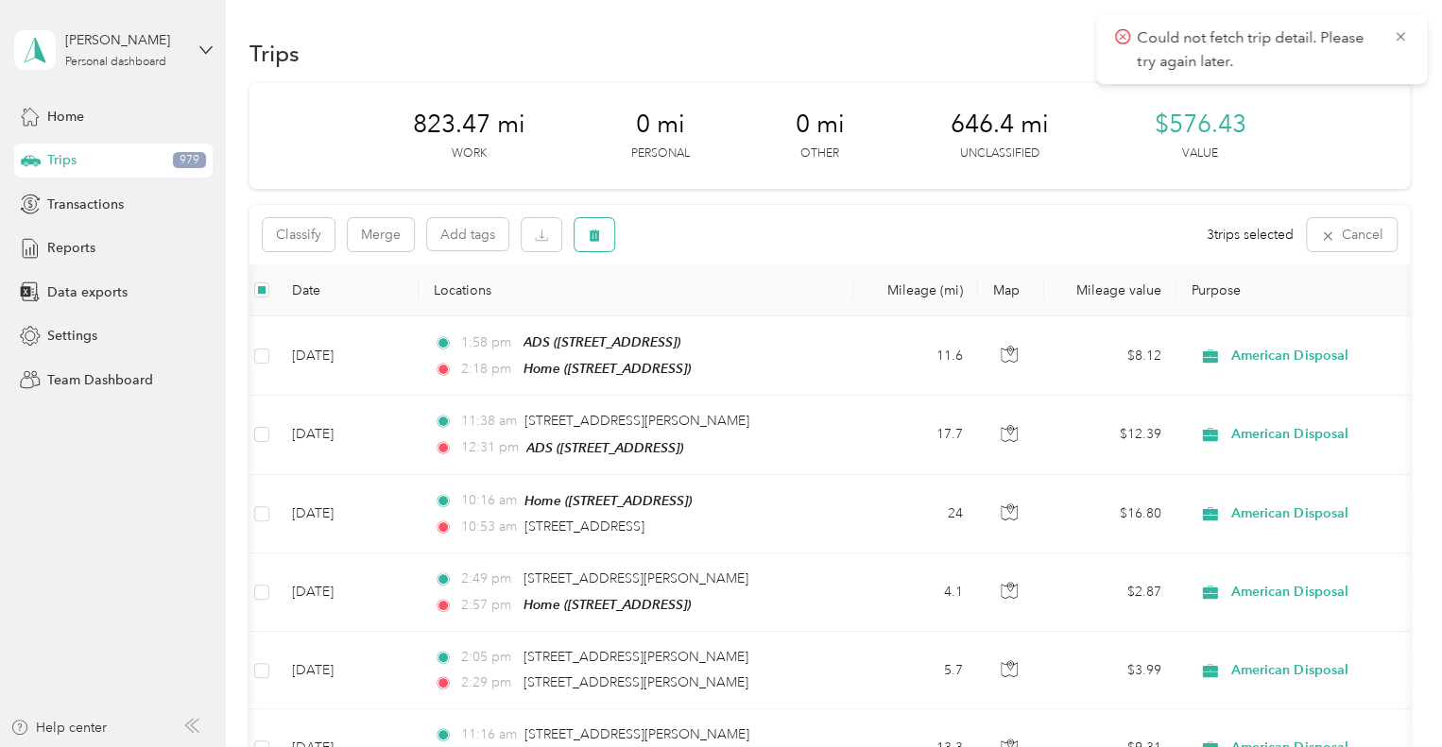
click at [593, 232] on icon "button" at bounding box center [594, 236] width 11 height 12
click at [737, 310] on button "Yes" at bounding box center [734, 314] width 37 height 30
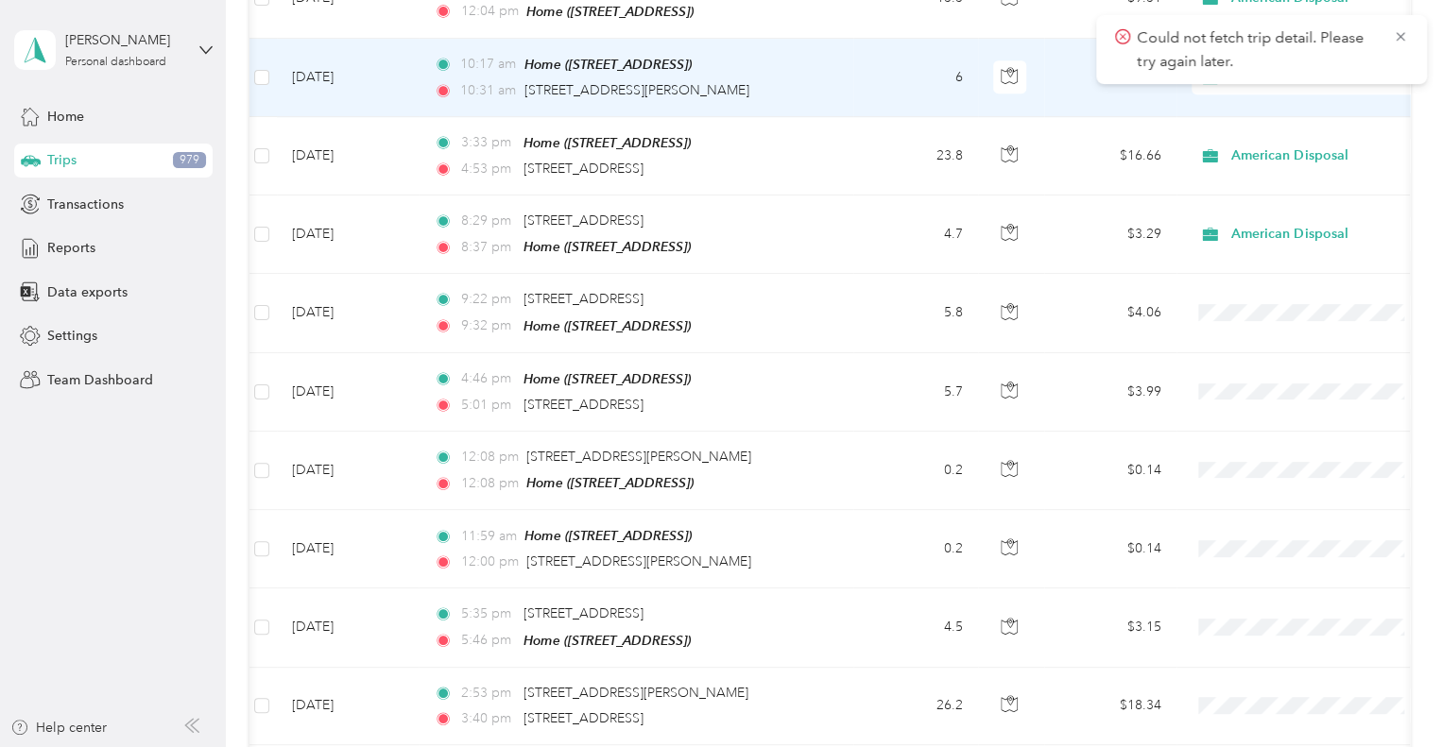
scroll to position [754, 0]
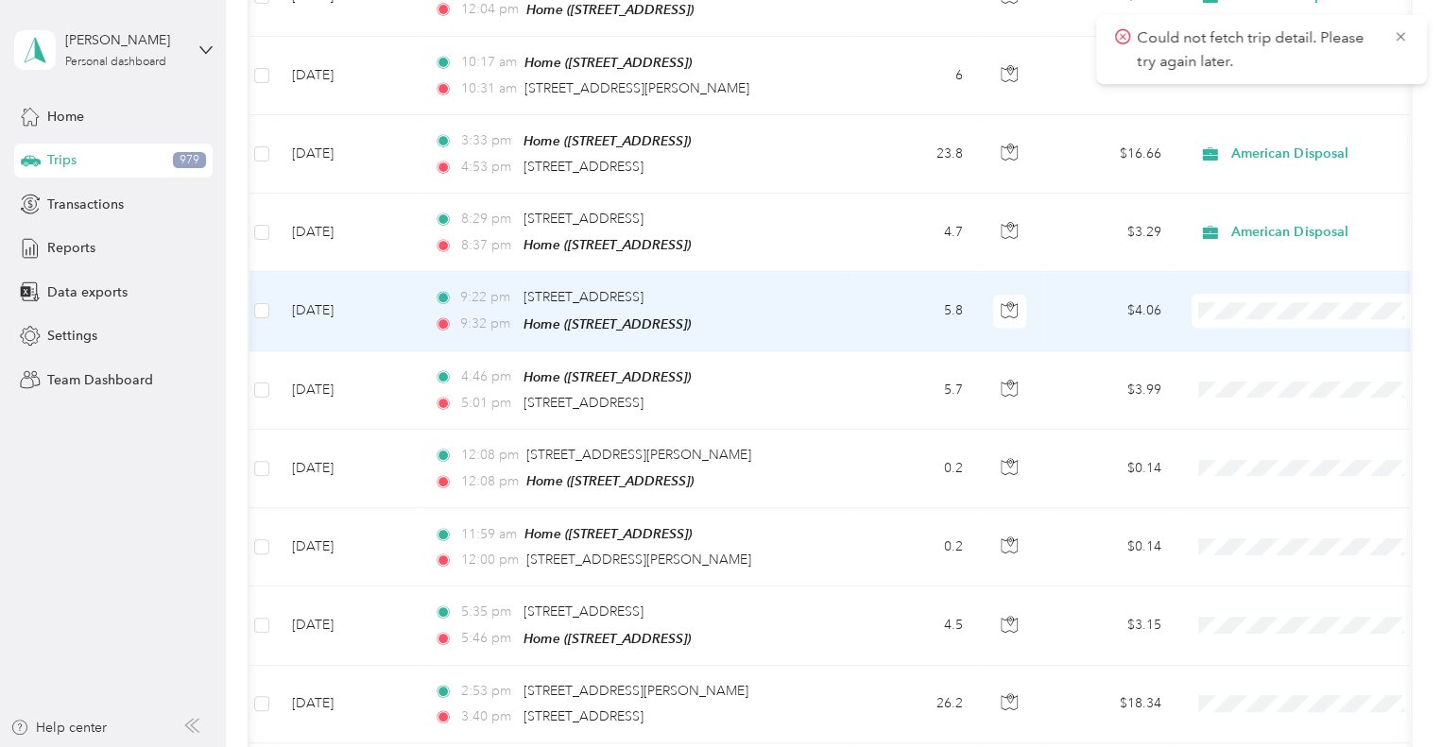
click at [1267, 402] on span "American Disposal" at bounding box center [1325, 401] width 175 height 20
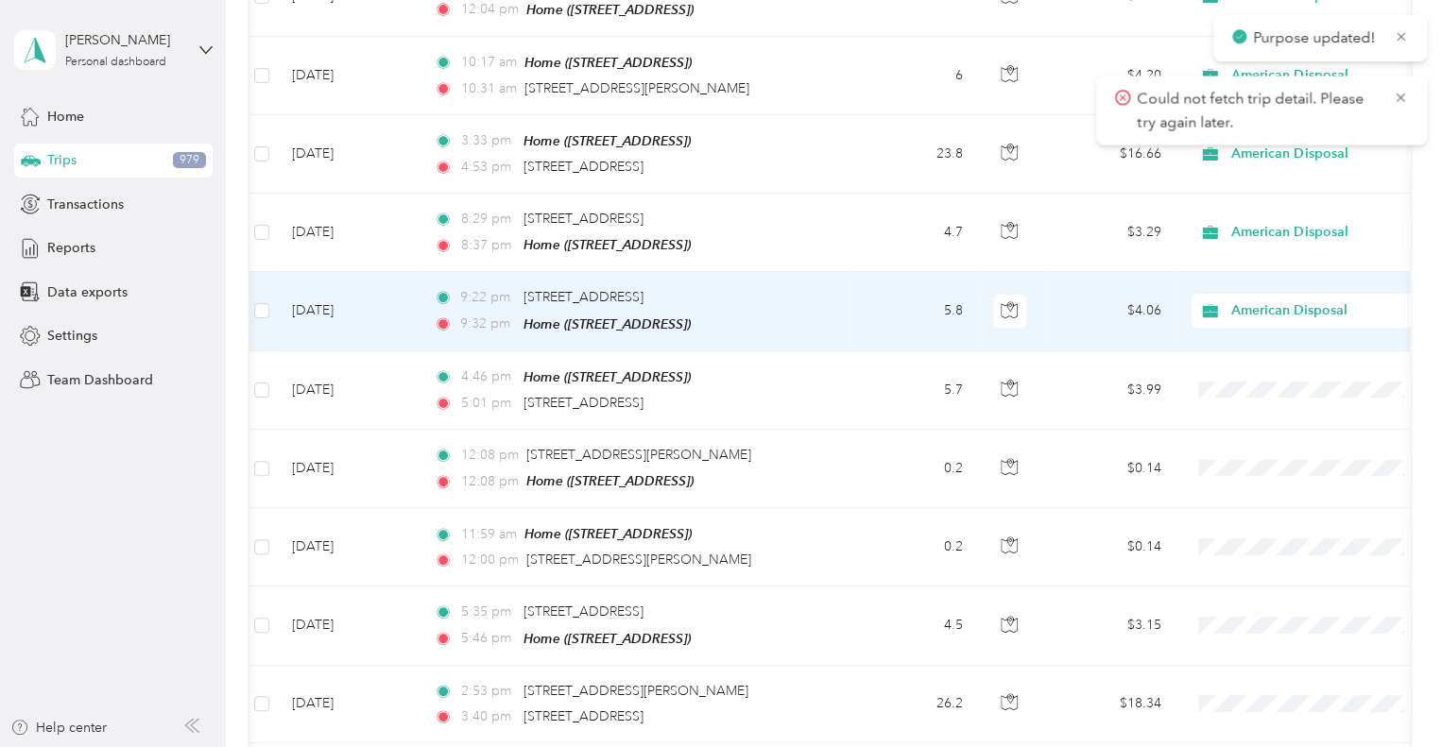
click at [1262, 401] on span "American Disposal" at bounding box center [1314, 401] width 153 height 20
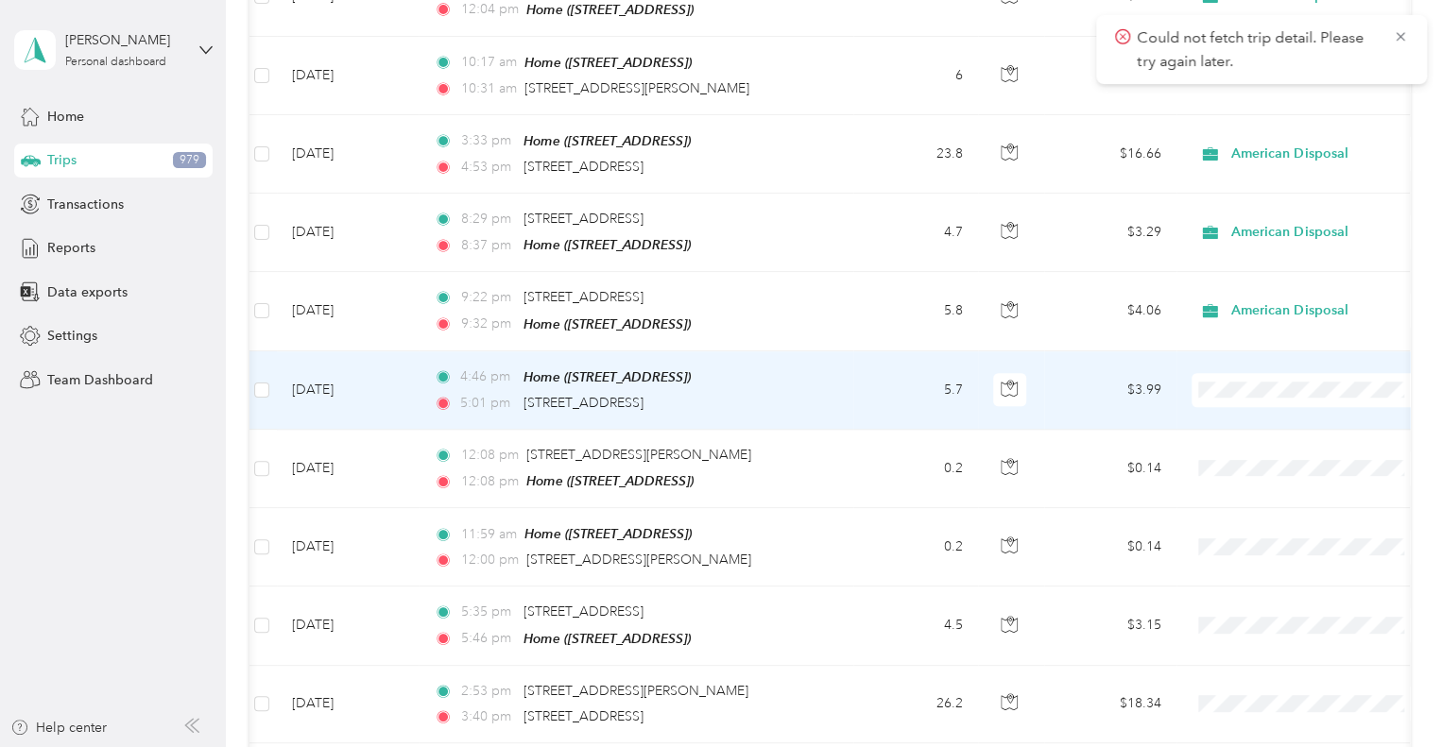
click at [1273, 474] on span "American Disposal" at bounding box center [1325, 479] width 175 height 20
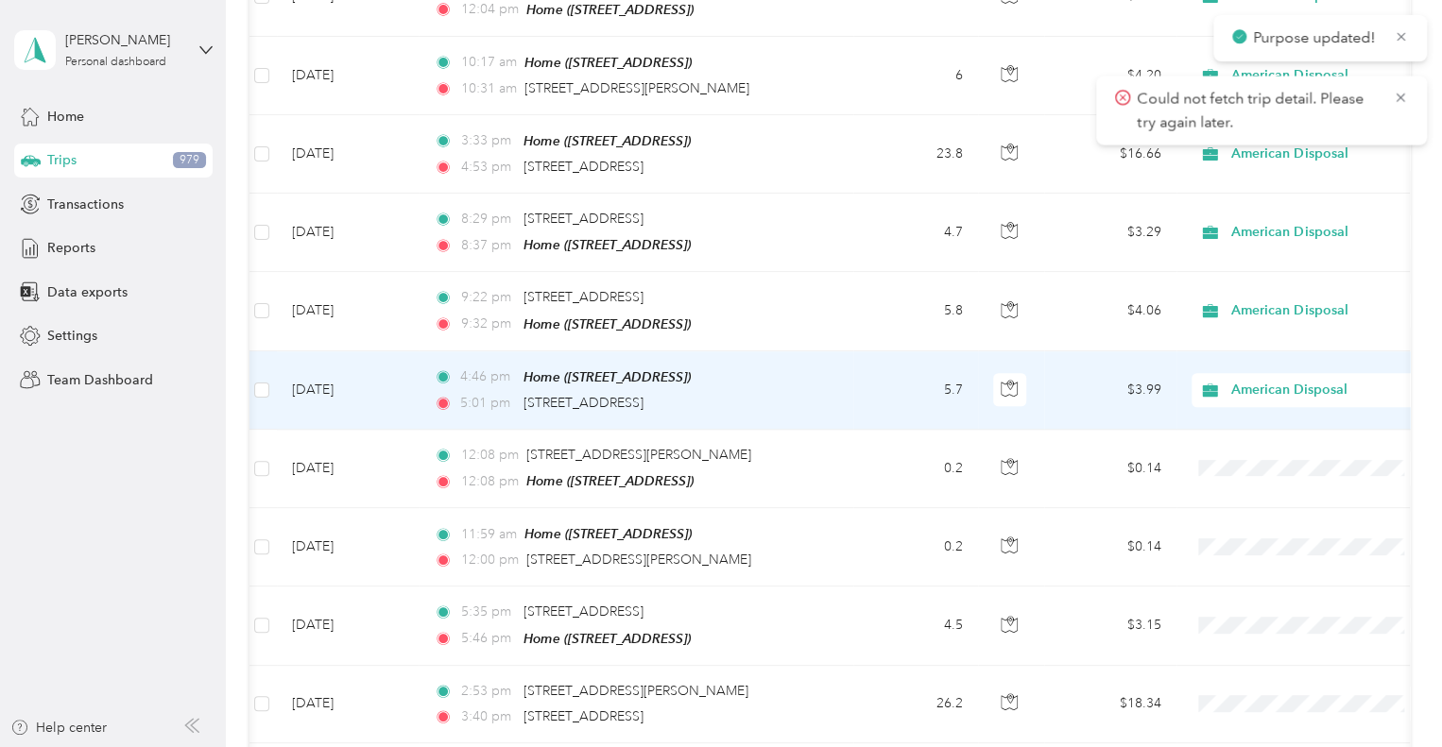
click at [1226, 380] on span "American Disposal" at bounding box center [1301, 390] width 206 height 21
click at [1291, 481] on li "American Disposal" at bounding box center [1308, 478] width 234 height 33
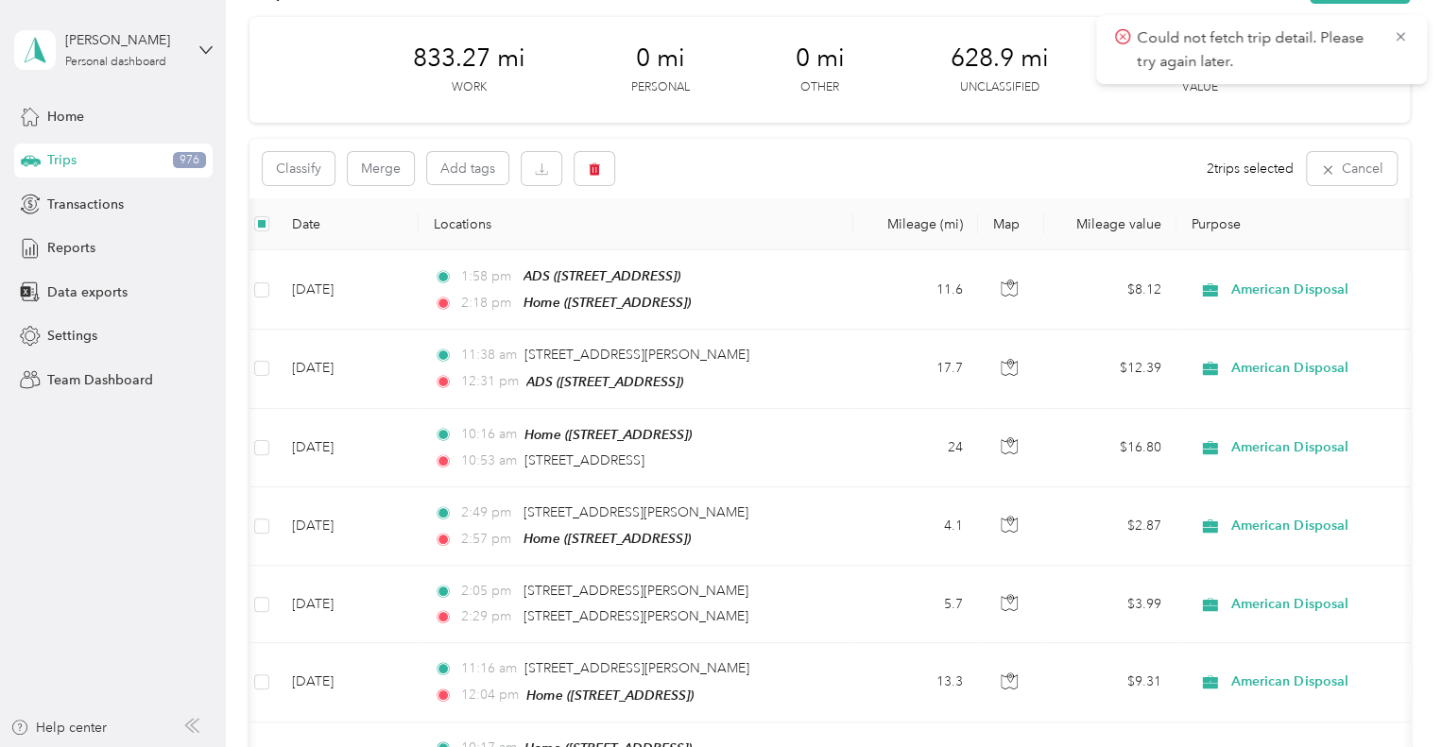
scroll to position [0, 0]
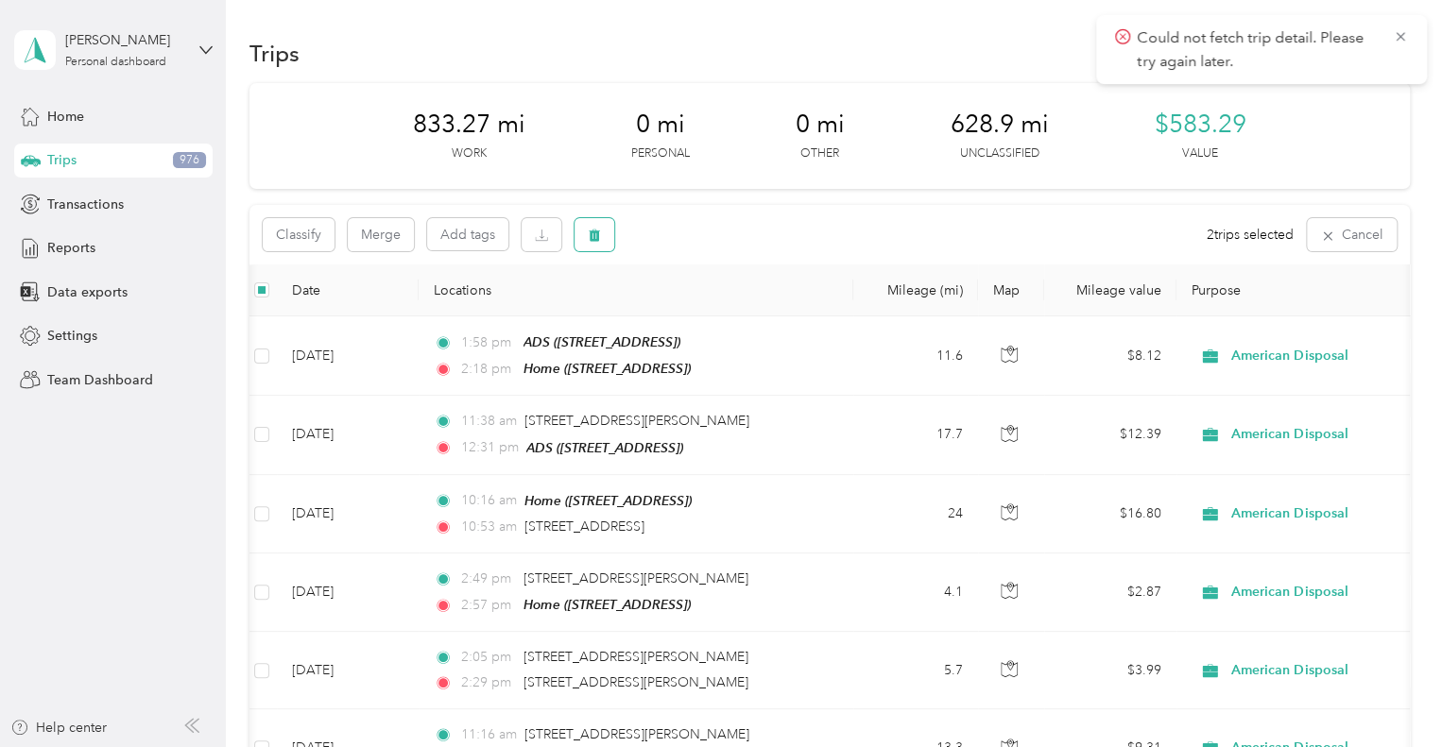
click at [597, 238] on icon "button" at bounding box center [594, 236] width 11 height 12
click at [732, 309] on button "Yes" at bounding box center [734, 314] width 37 height 30
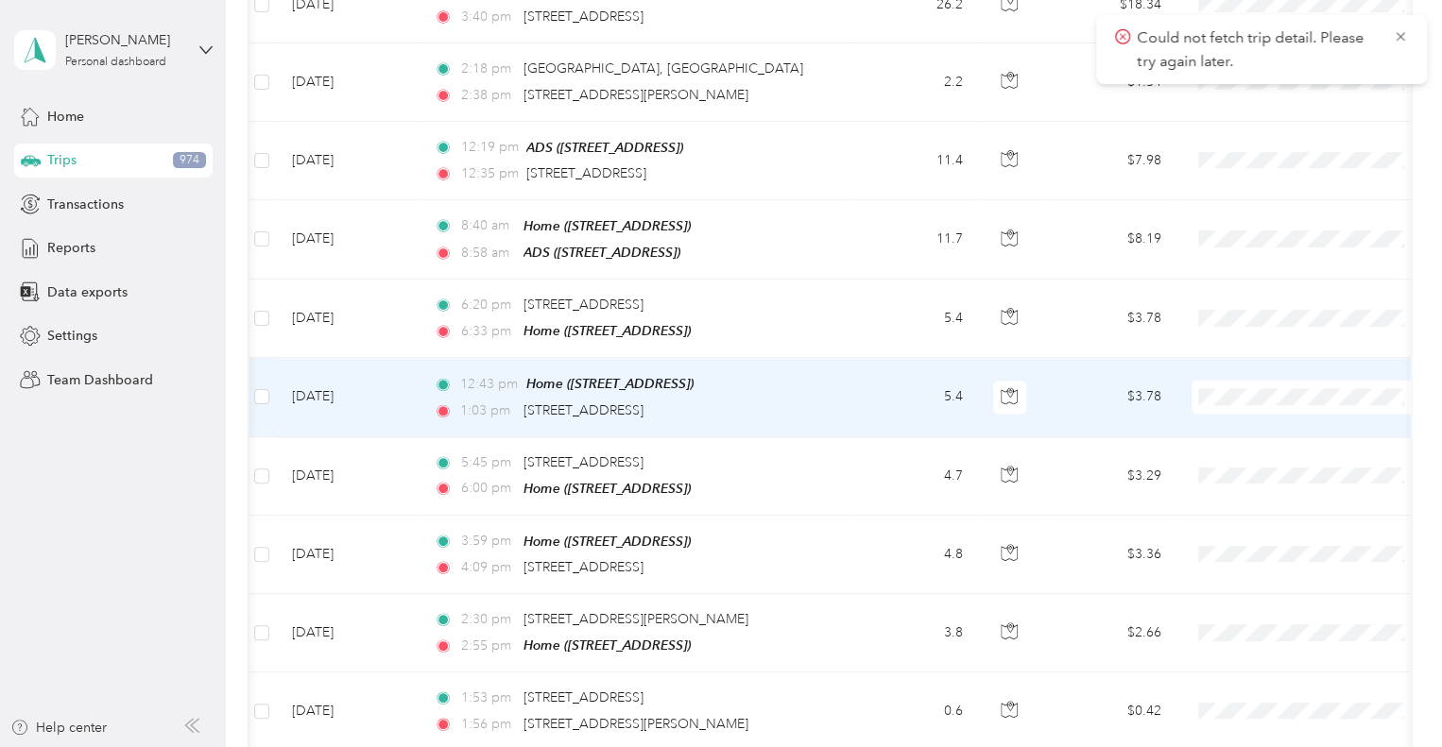
scroll to position [1298, 0]
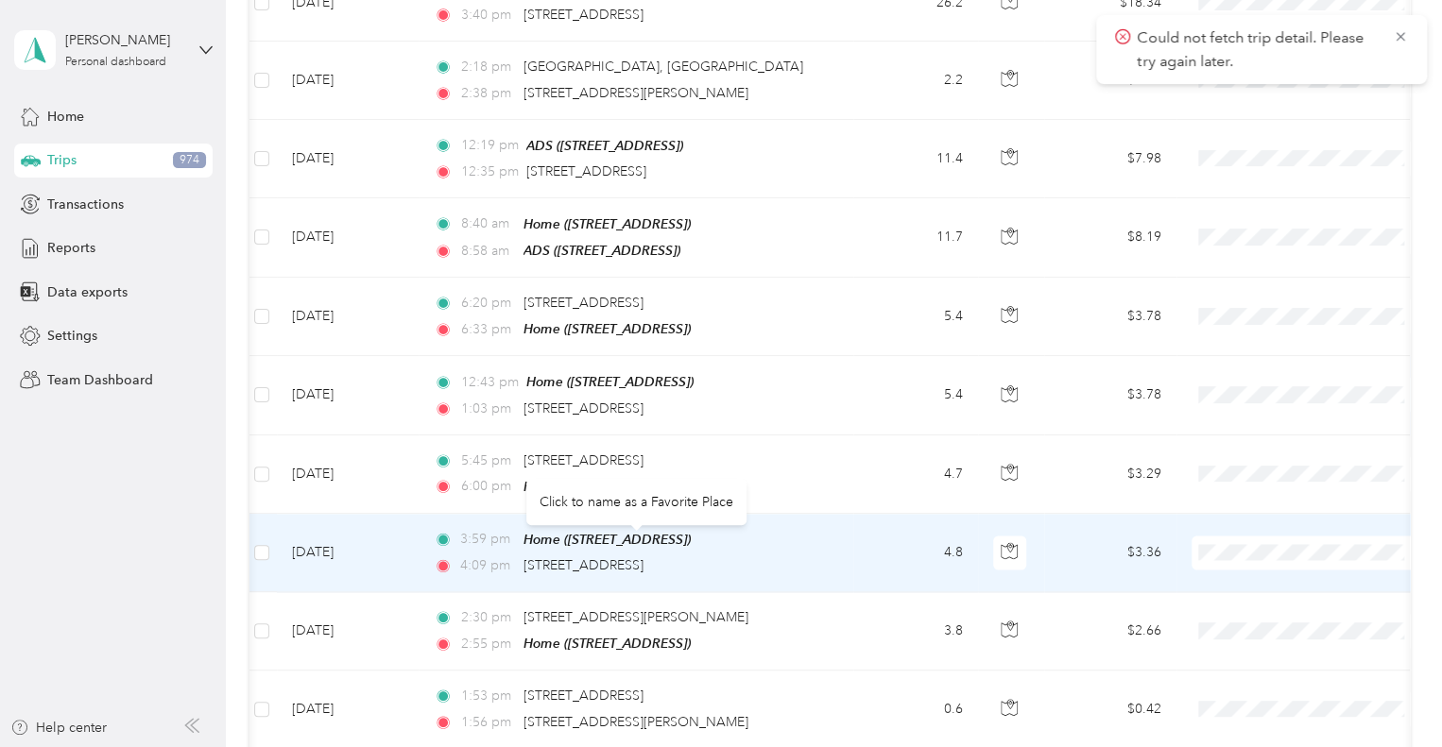
click at [533, 557] on span "[STREET_ADDRESS]" at bounding box center [583, 565] width 120 height 16
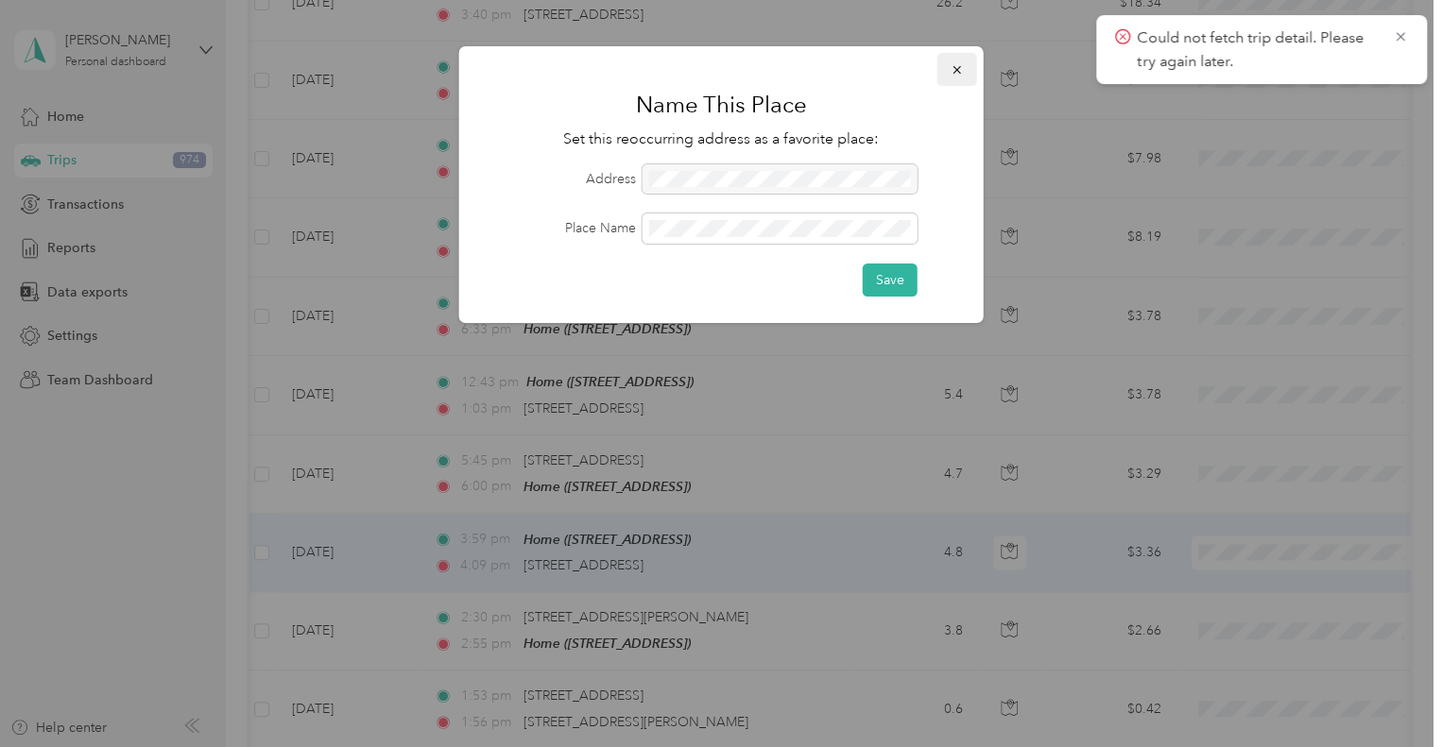
click at [951, 73] on icon "button" at bounding box center [956, 69] width 13 height 13
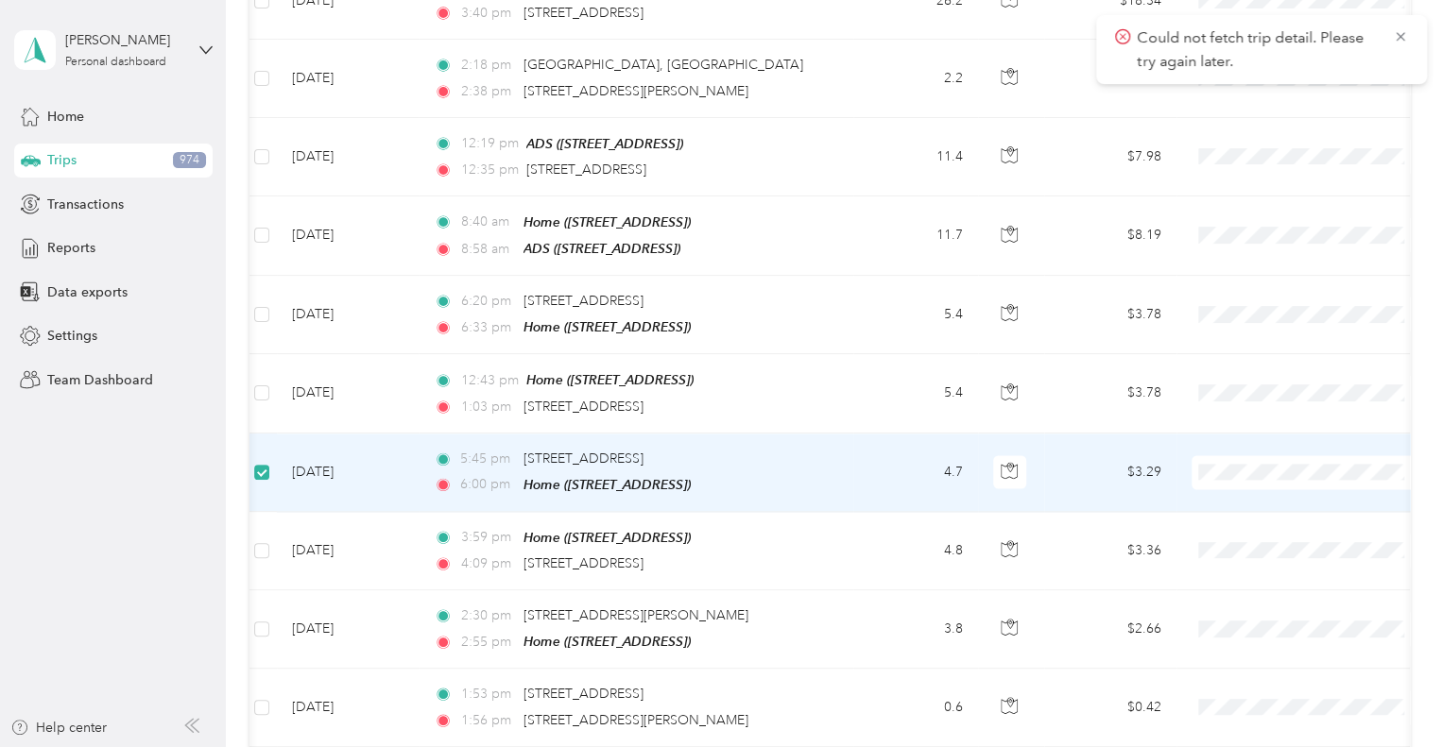
scroll to position [1296, 0]
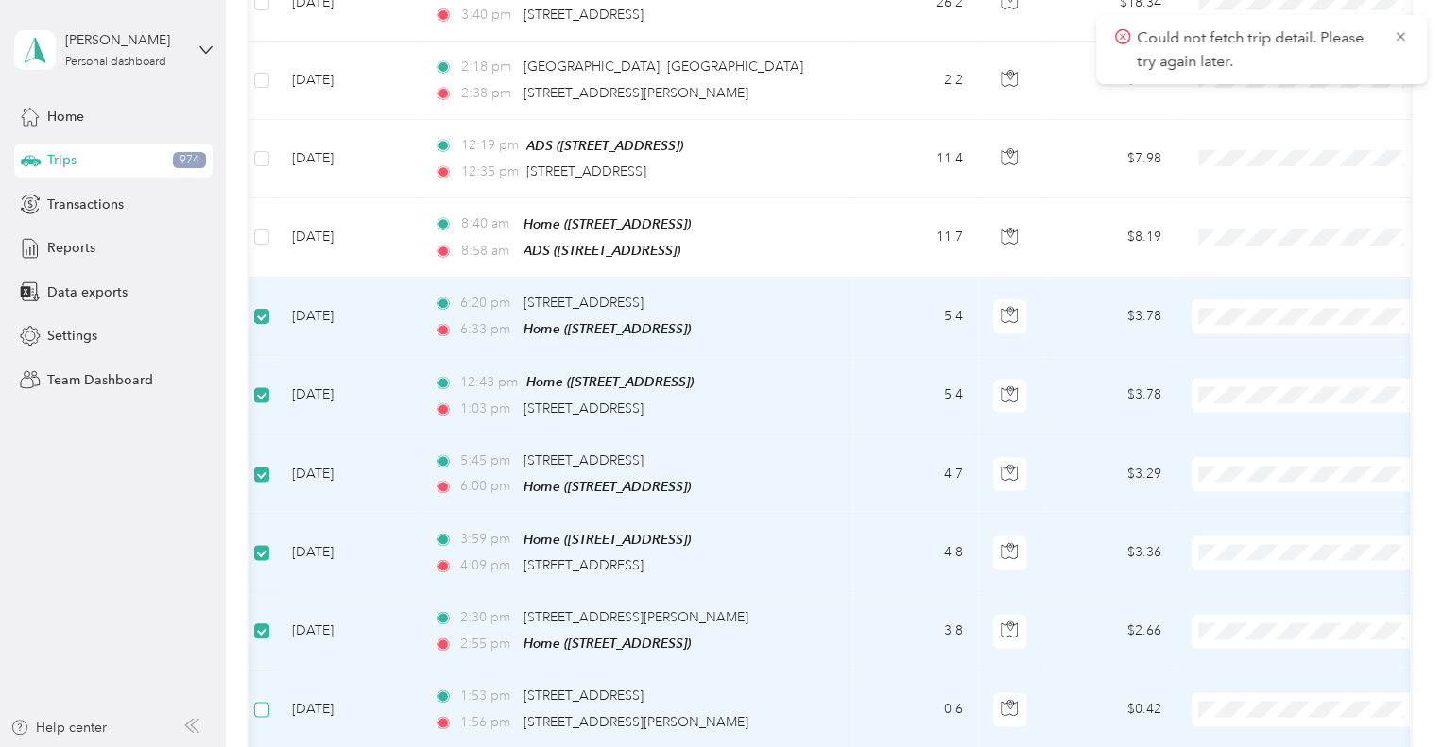
click at [257, 699] on label at bounding box center [261, 709] width 15 height 21
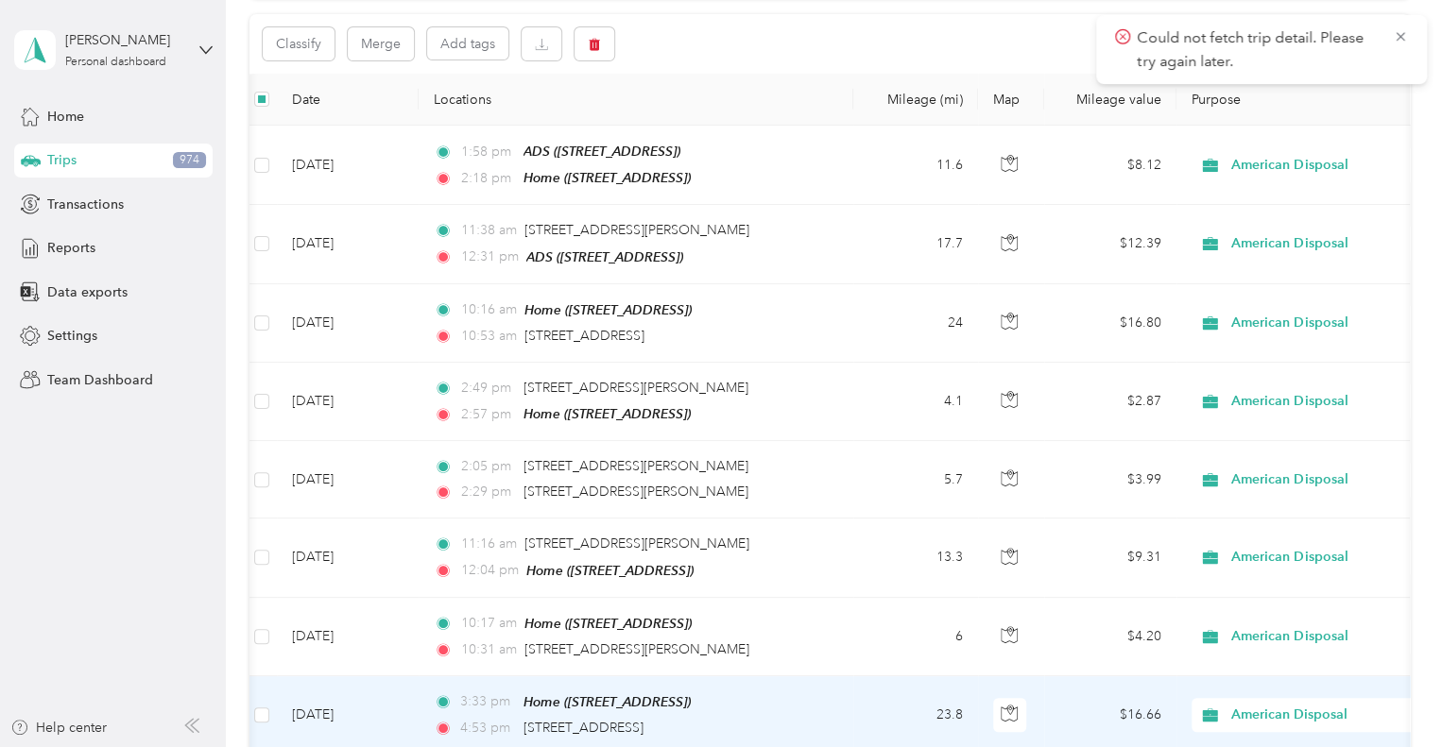
scroll to position [0, 0]
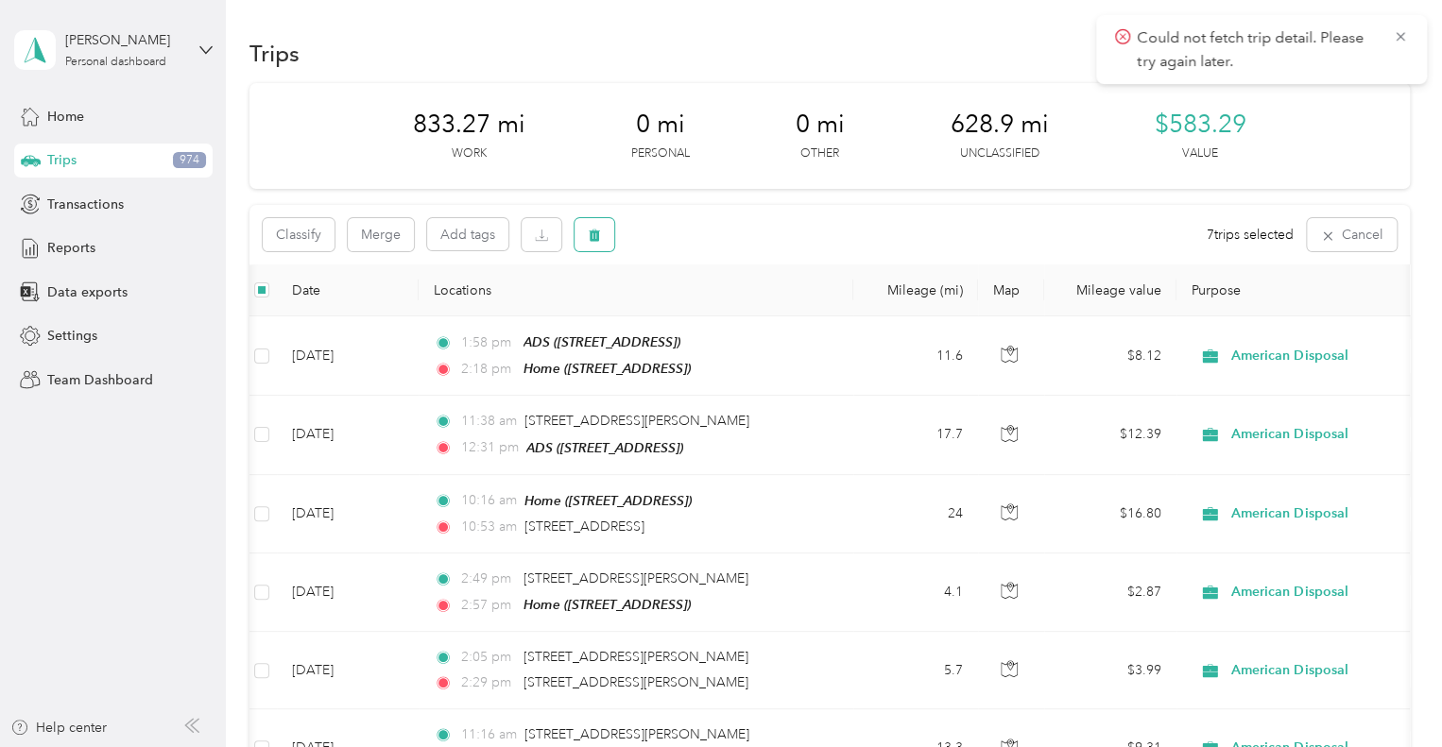
click at [597, 237] on icon "button" at bounding box center [594, 236] width 11 height 12
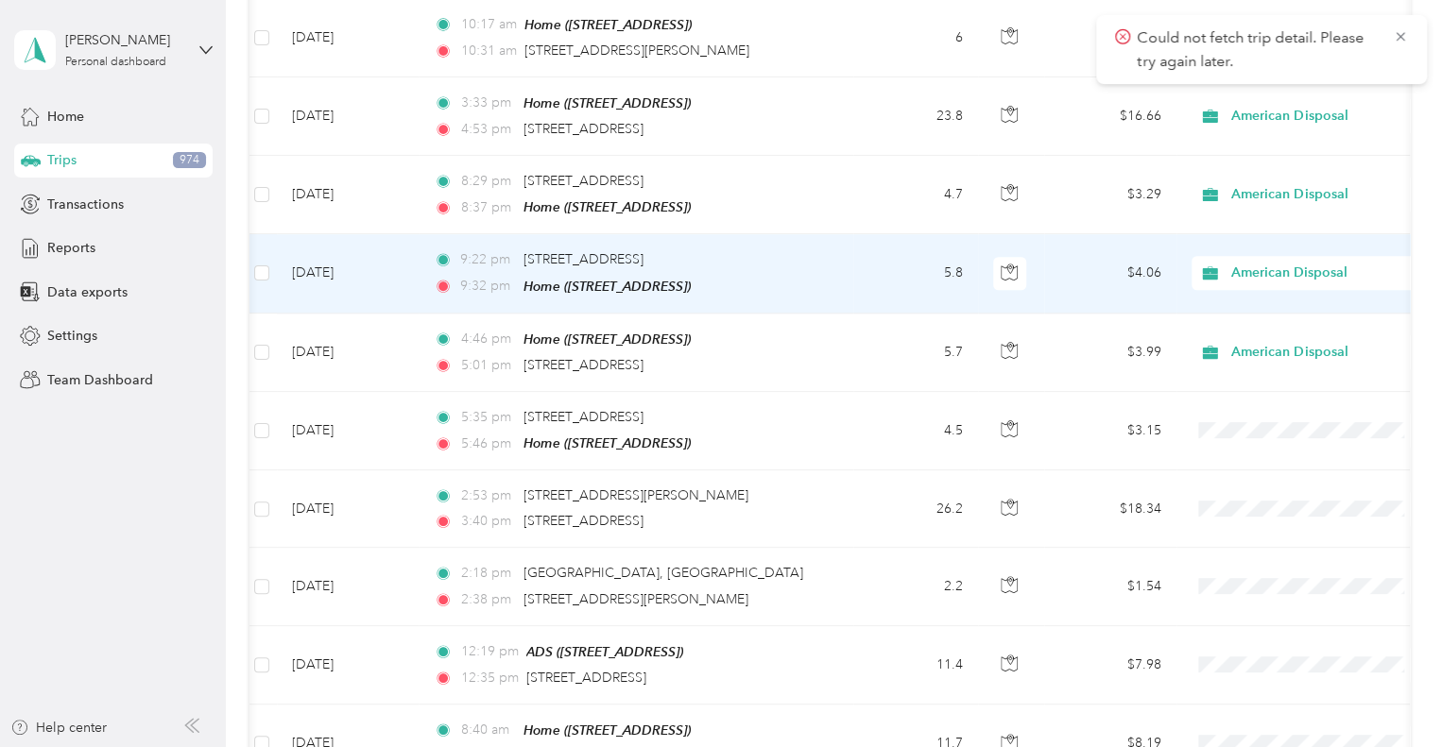
scroll to position [790, 0]
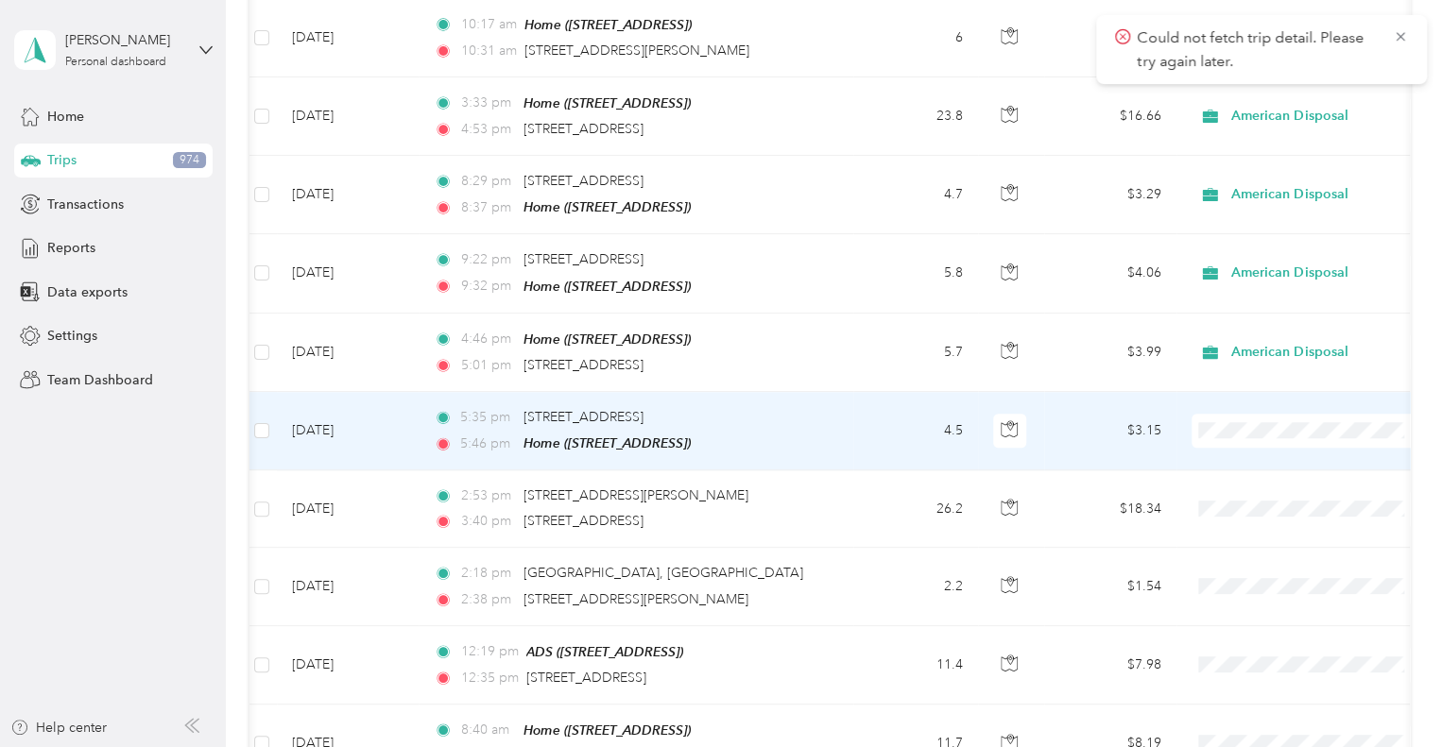
click at [1262, 517] on span "American Disposal" at bounding box center [1325, 518] width 175 height 20
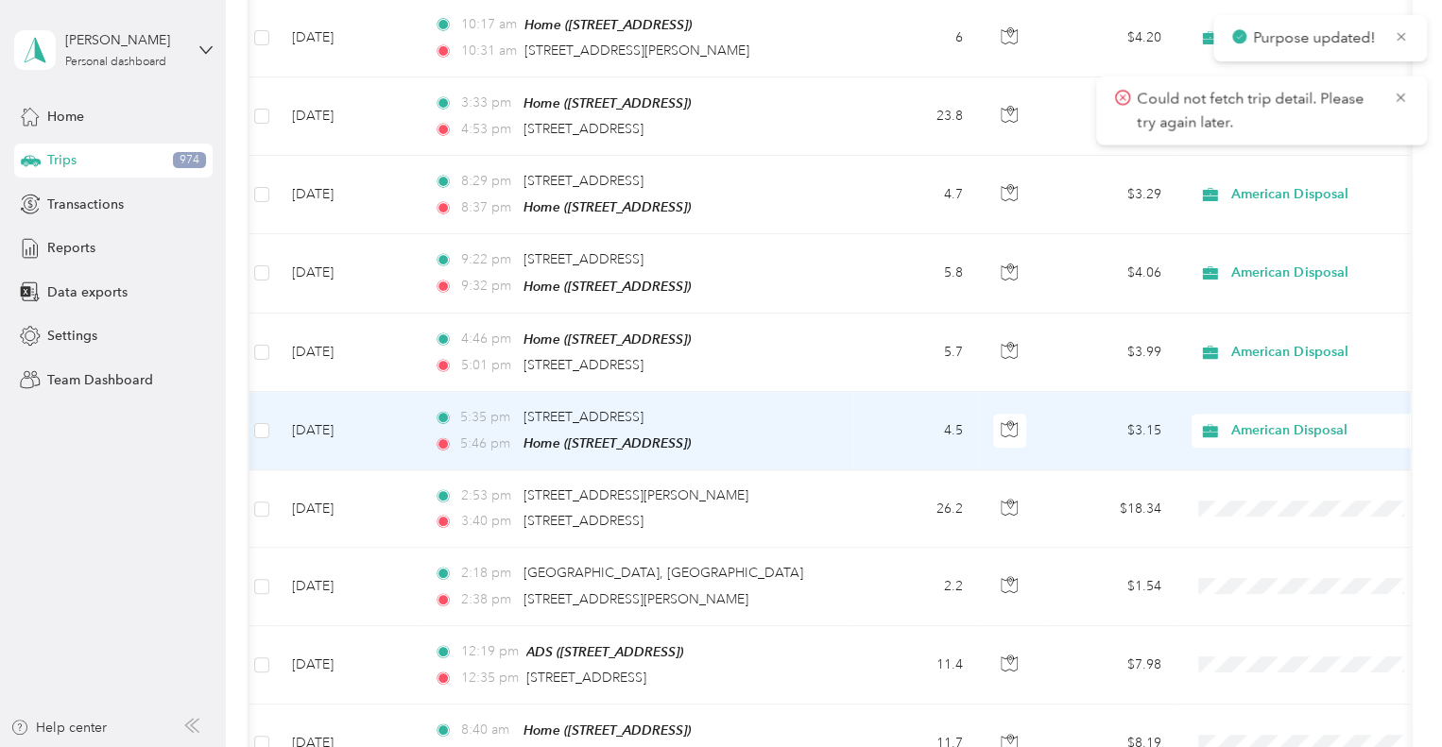
click at [1229, 420] on span "American Disposal" at bounding box center [1301, 430] width 206 height 21
click at [1257, 519] on span "American Disposal" at bounding box center [1314, 517] width 153 height 20
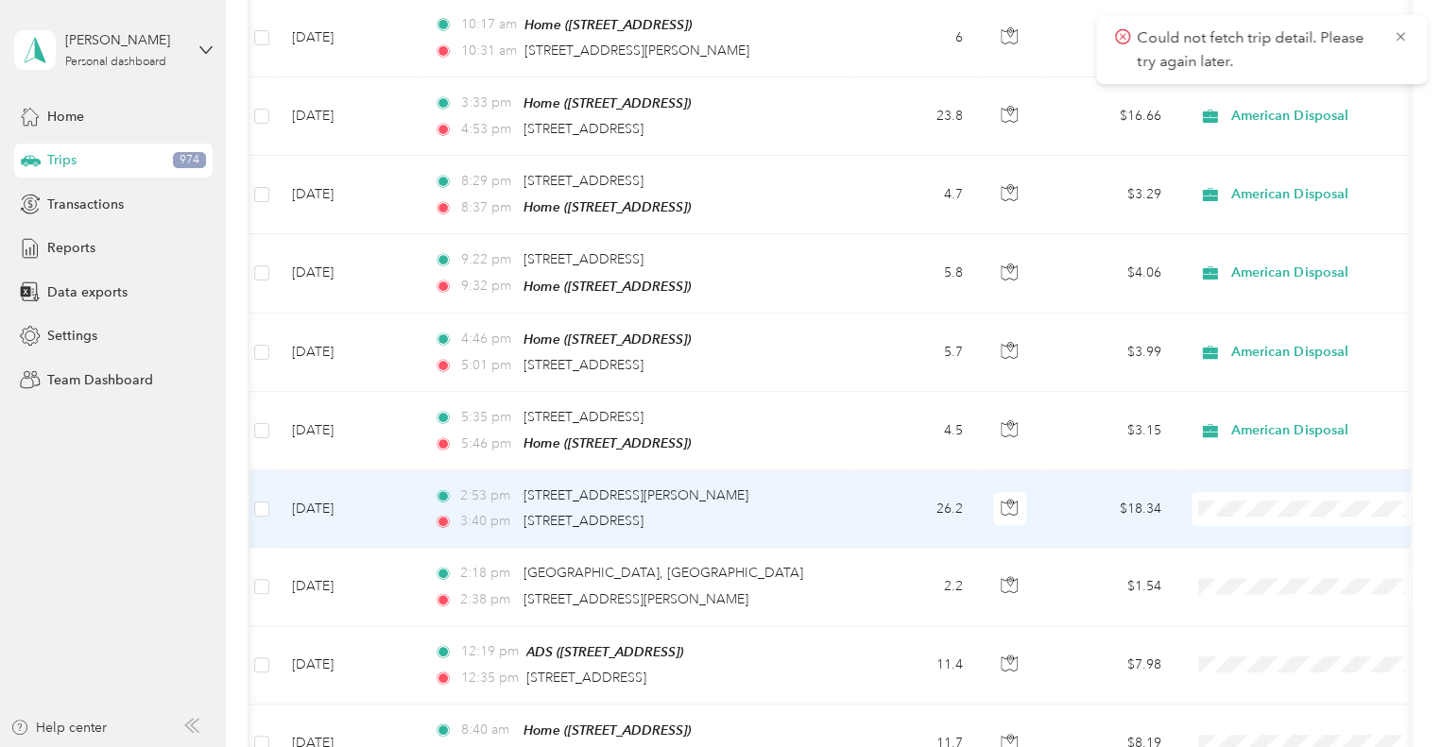
click at [1250, 292] on span "American Disposal" at bounding box center [1325, 293] width 175 height 20
click at [1278, 294] on span "American Disposal" at bounding box center [1325, 293] width 175 height 20
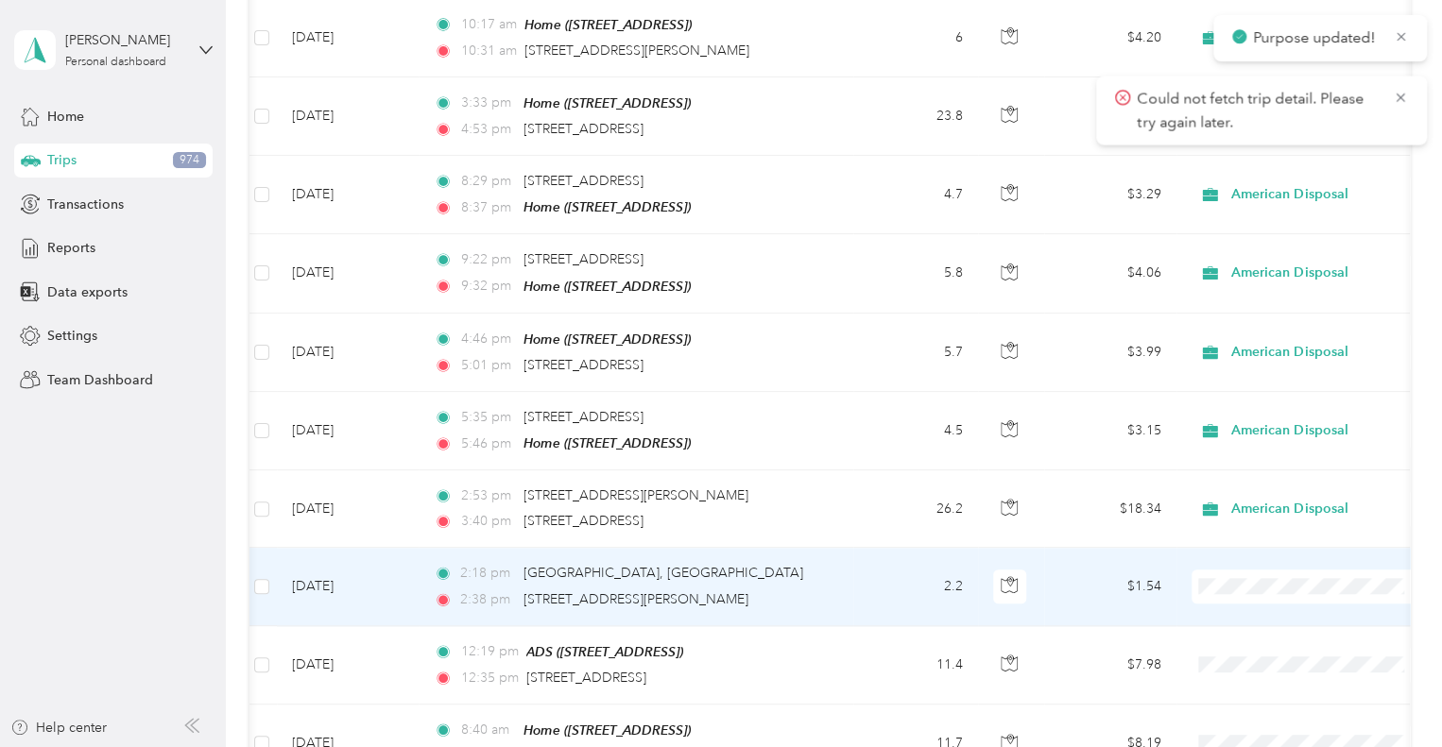
click at [1264, 371] on span "American Disposal" at bounding box center [1325, 366] width 175 height 20
click at [1258, 370] on span "American Disposal" at bounding box center [1314, 371] width 153 height 20
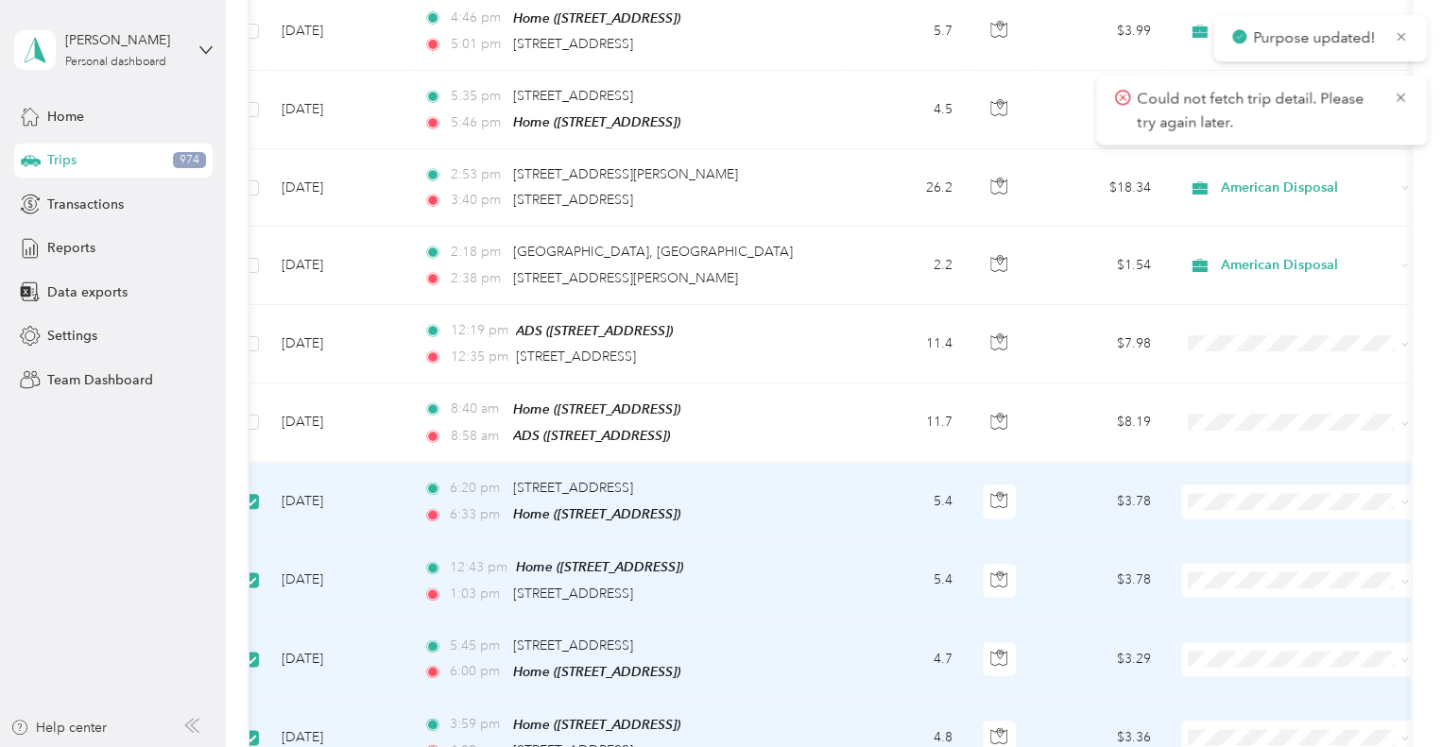
scroll to position [1113, 0]
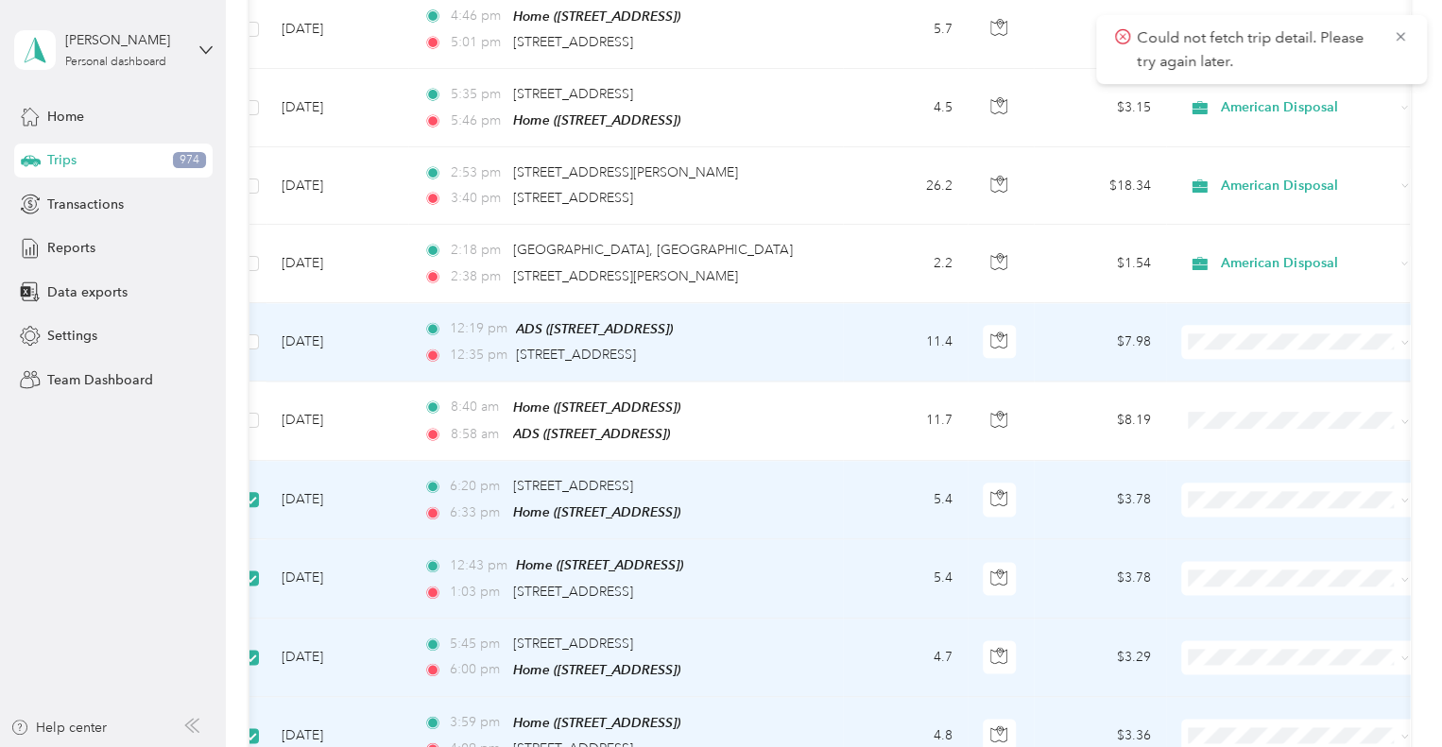
click at [1259, 422] on span "American Disposal" at bounding box center [1314, 421] width 175 height 20
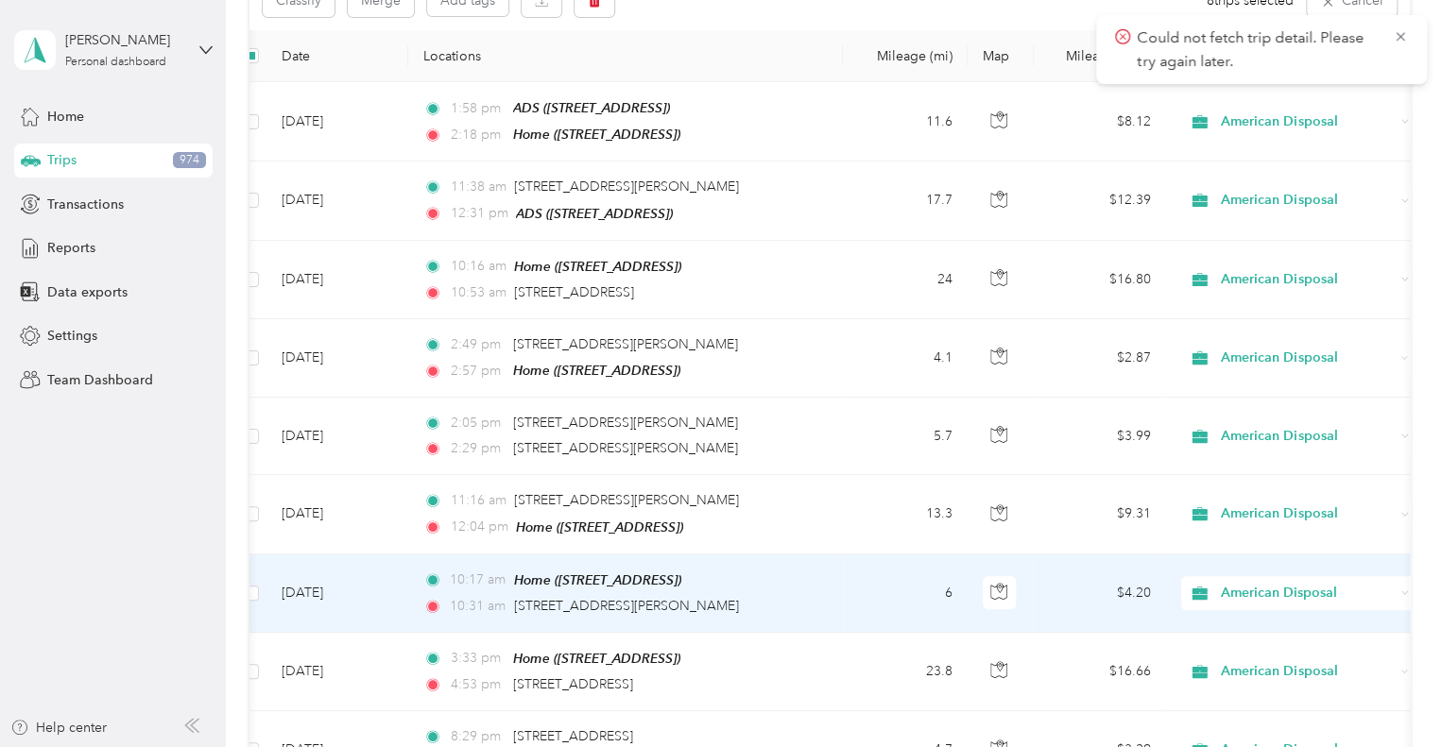
scroll to position [0, 0]
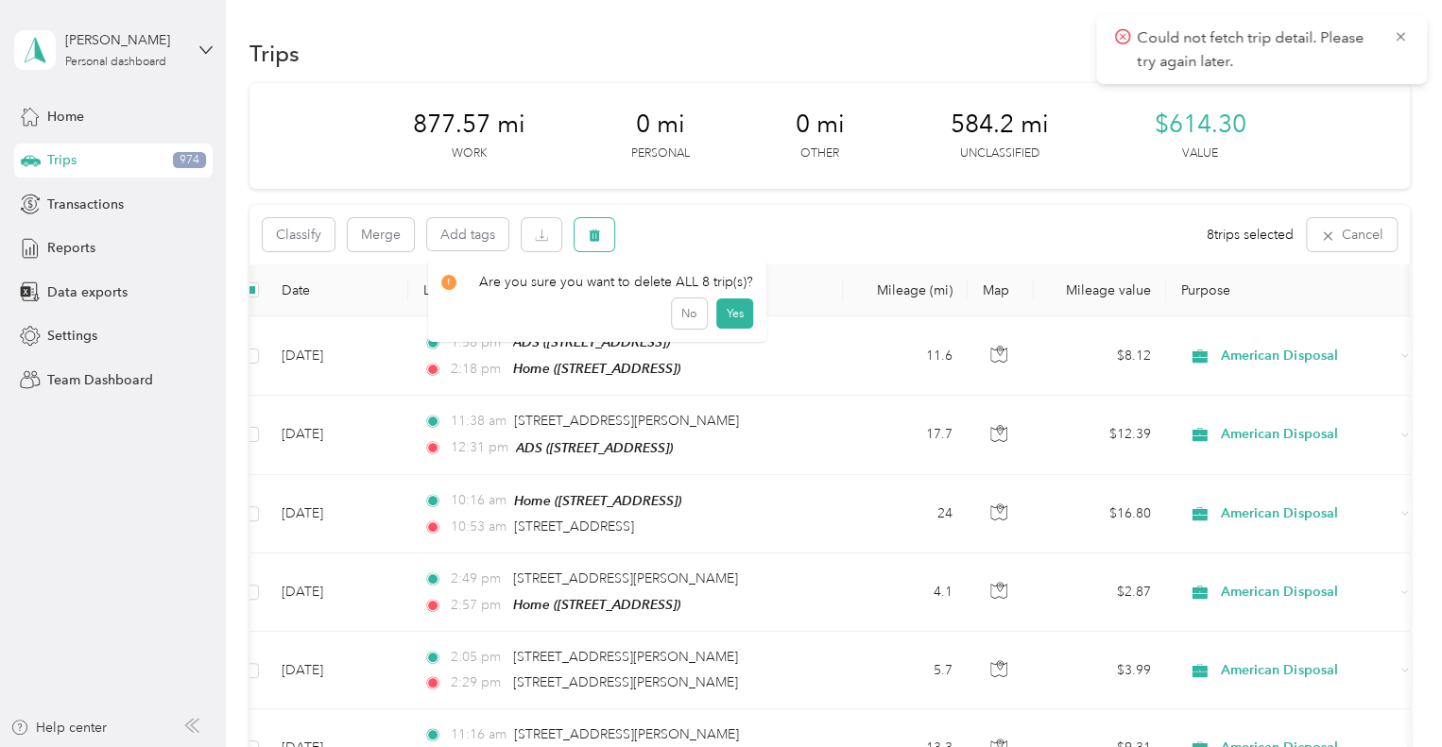
click at [597, 230] on icon "button" at bounding box center [594, 235] width 13 height 13
click at [739, 313] on button "Yes" at bounding box center [734, 314] width 37 height 30
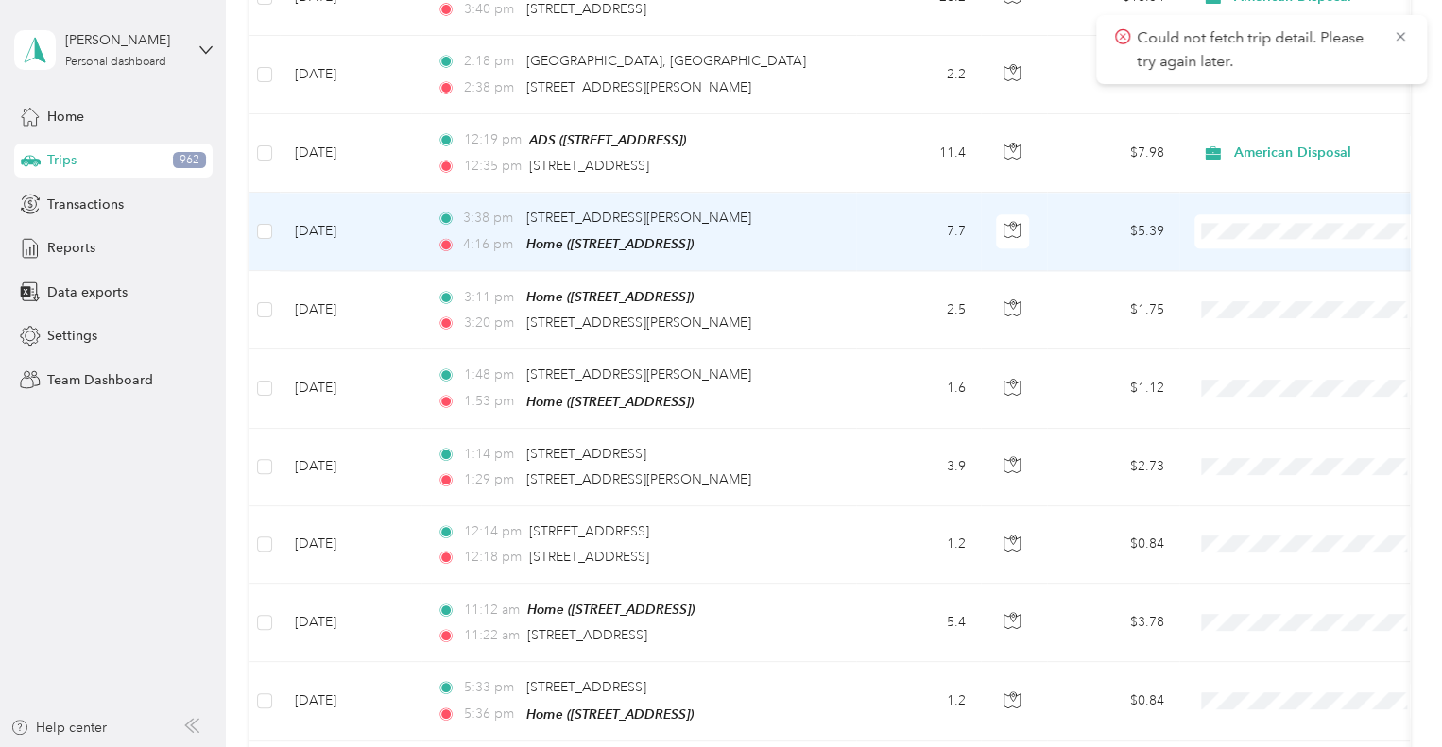
click at [1277, 310] on span "American Disposal" at bounding box center [1327, 316] width 175 height 20
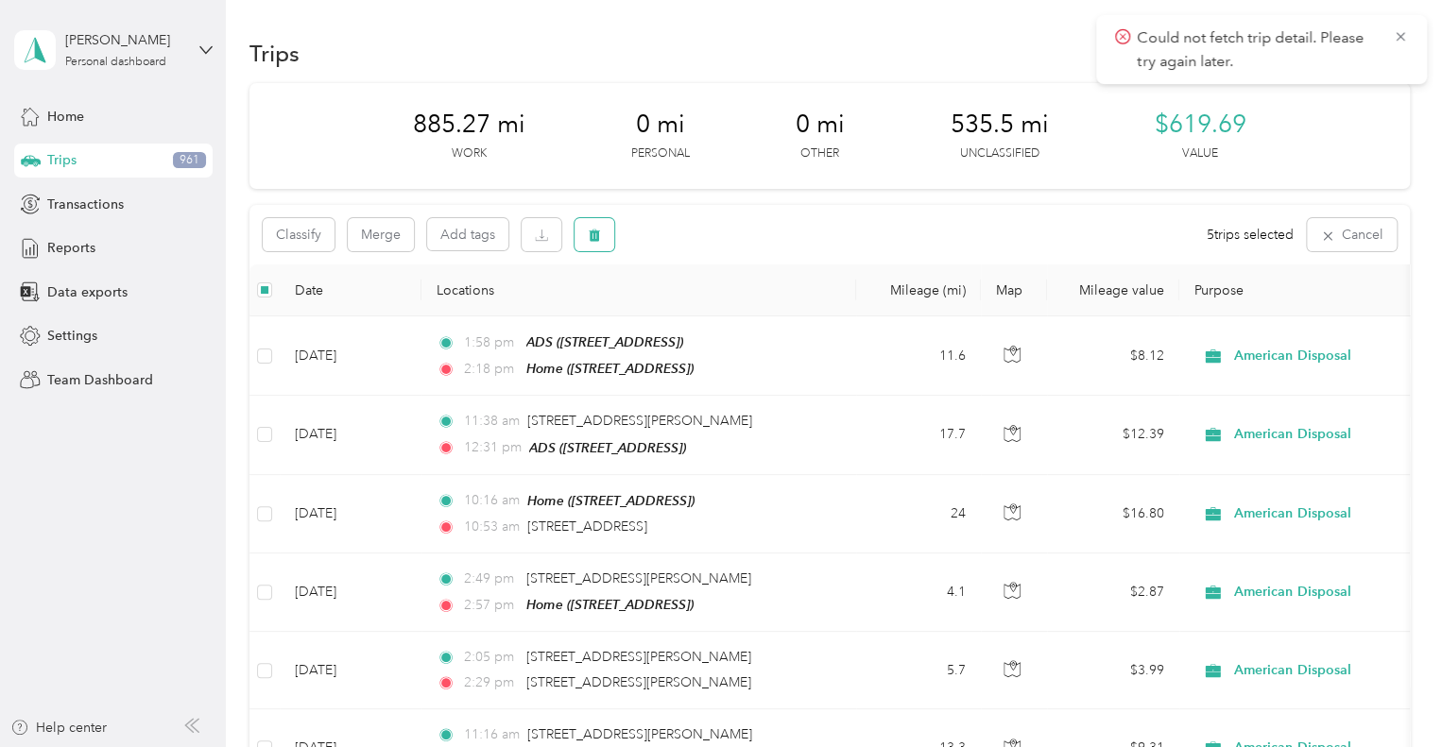
click at [590, 235] on icon "button" at bounding box center [594, 235] width 13 height 13
click at [733, 313] on button "Yes" at bounding box center [734, 314] width 37 height 30
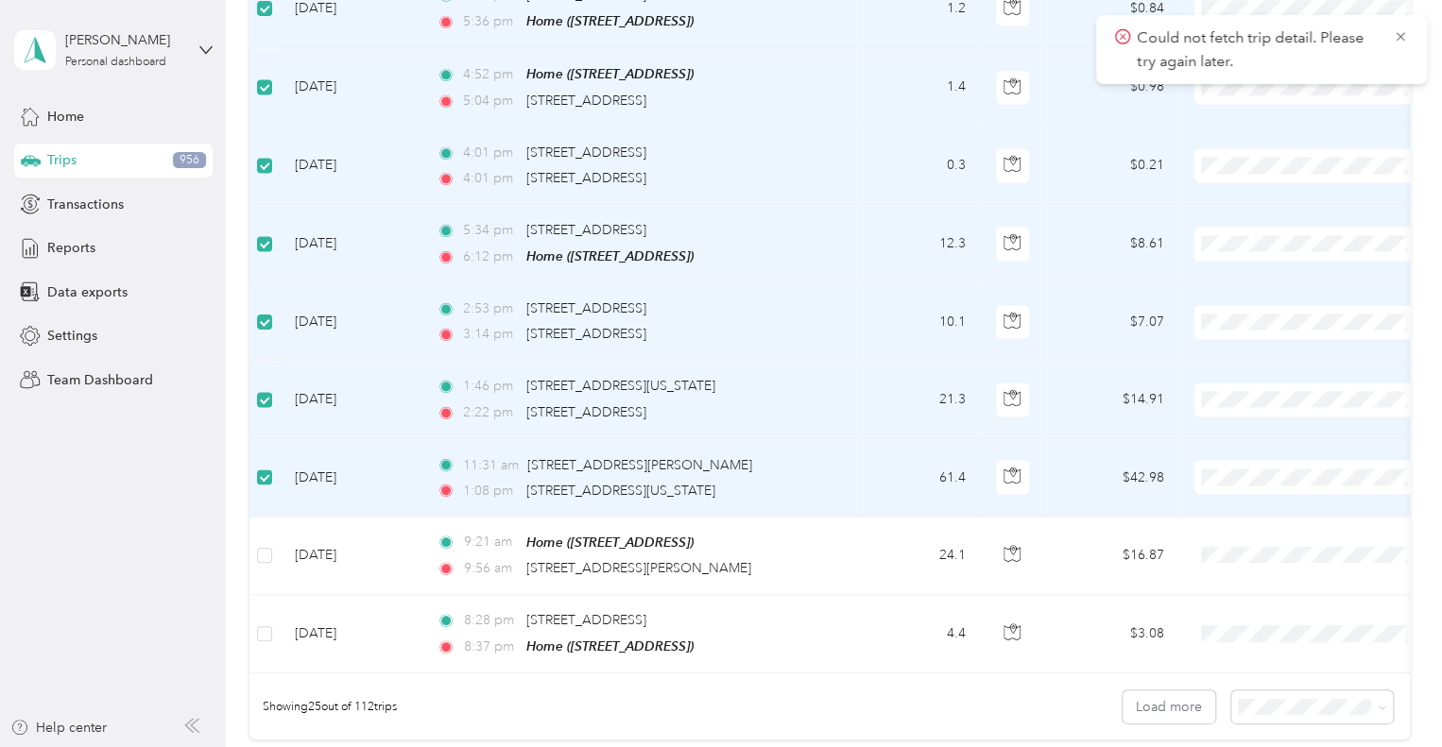
scroll to position [1604, 0]
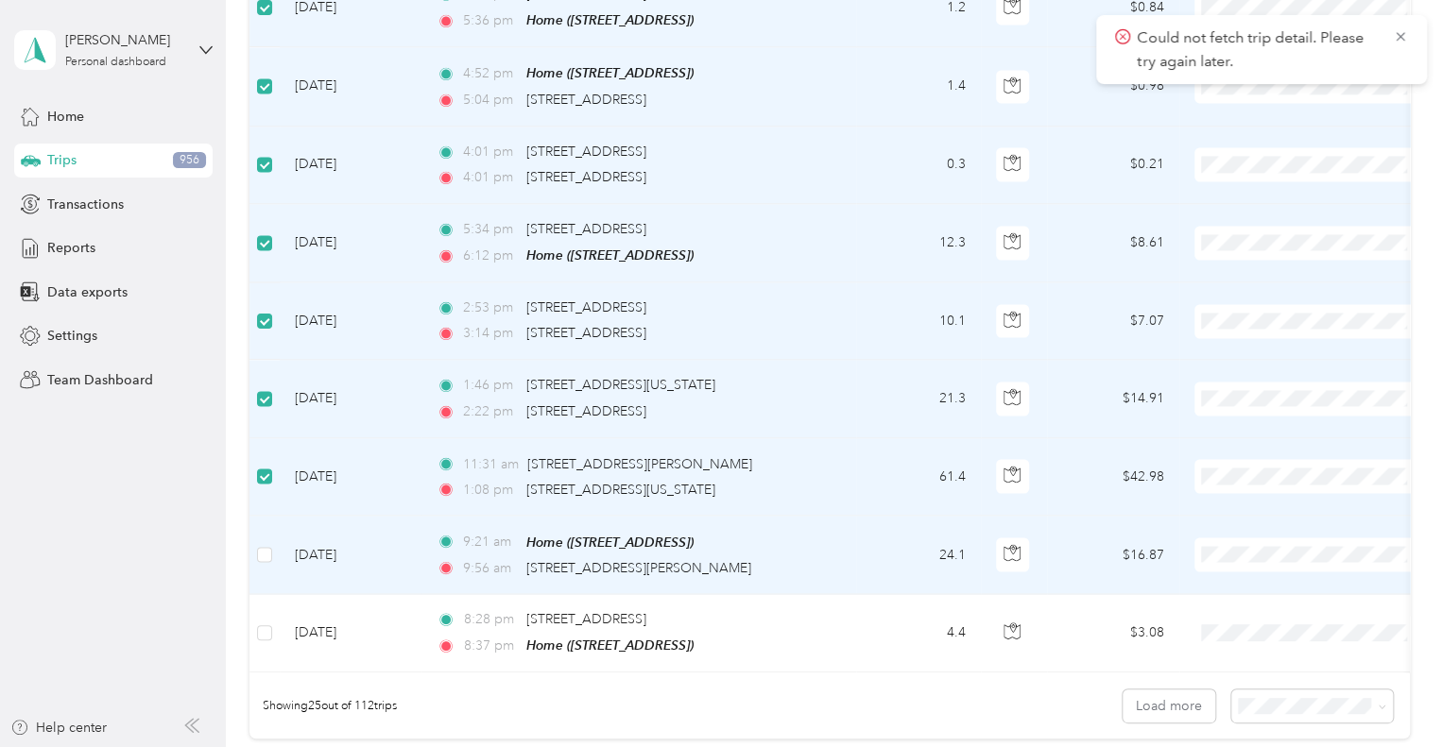
click at [1288, 325] on span "American Disposal" at bounding box center [1327, 332] width 175 height 20
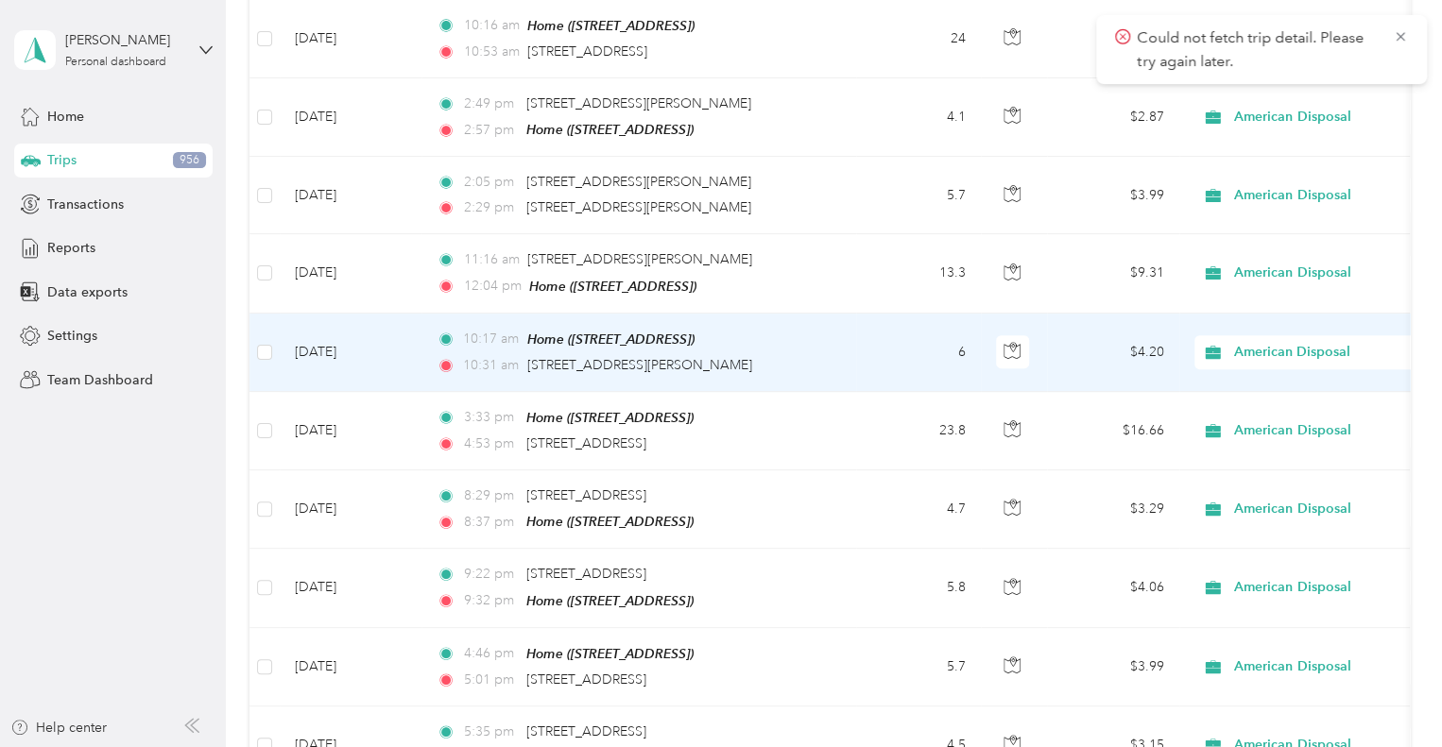
scroll to position [0, 0]
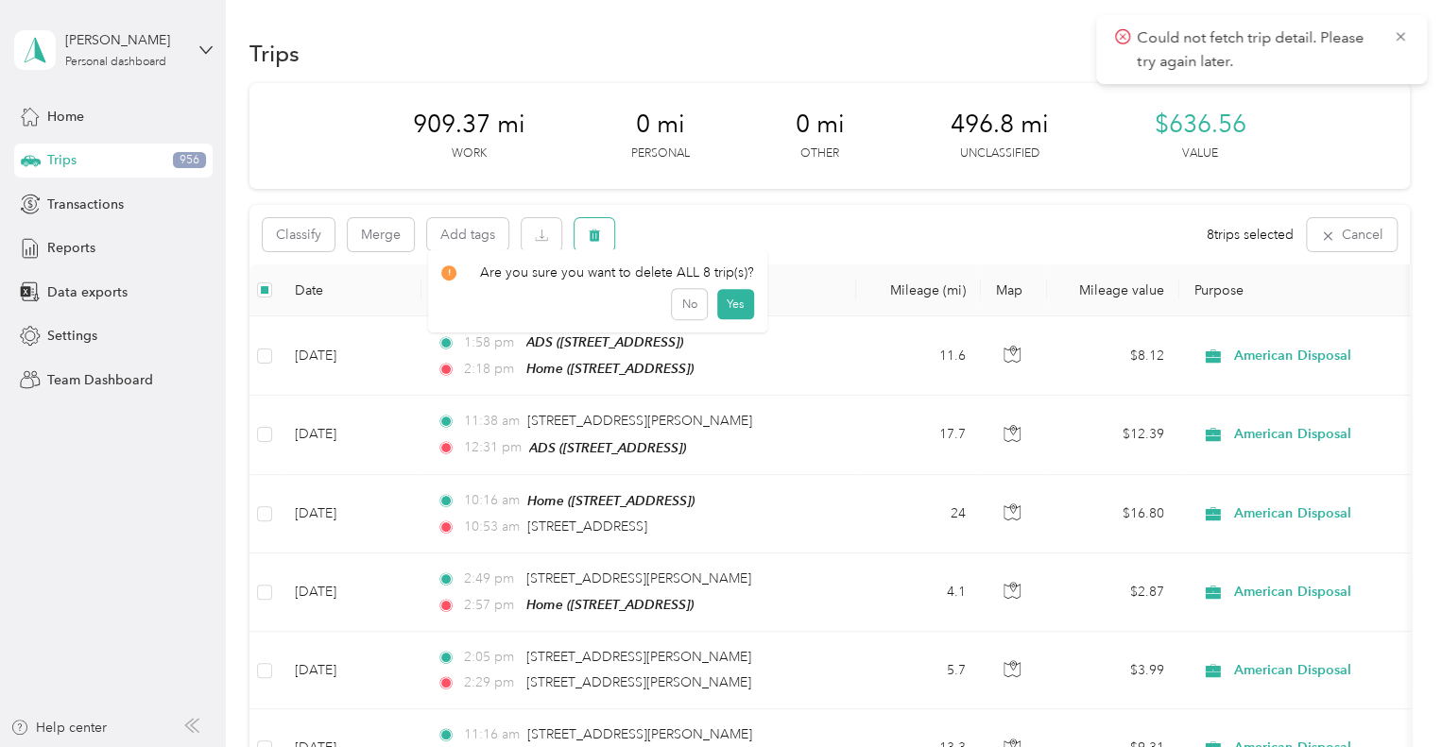
click at [591, 233] on icon "button" at bounding box center [594, 236] width 11 height 12
click at [740, 312] on button "Yes" at bounding box center [734, 314] width 37 height 30
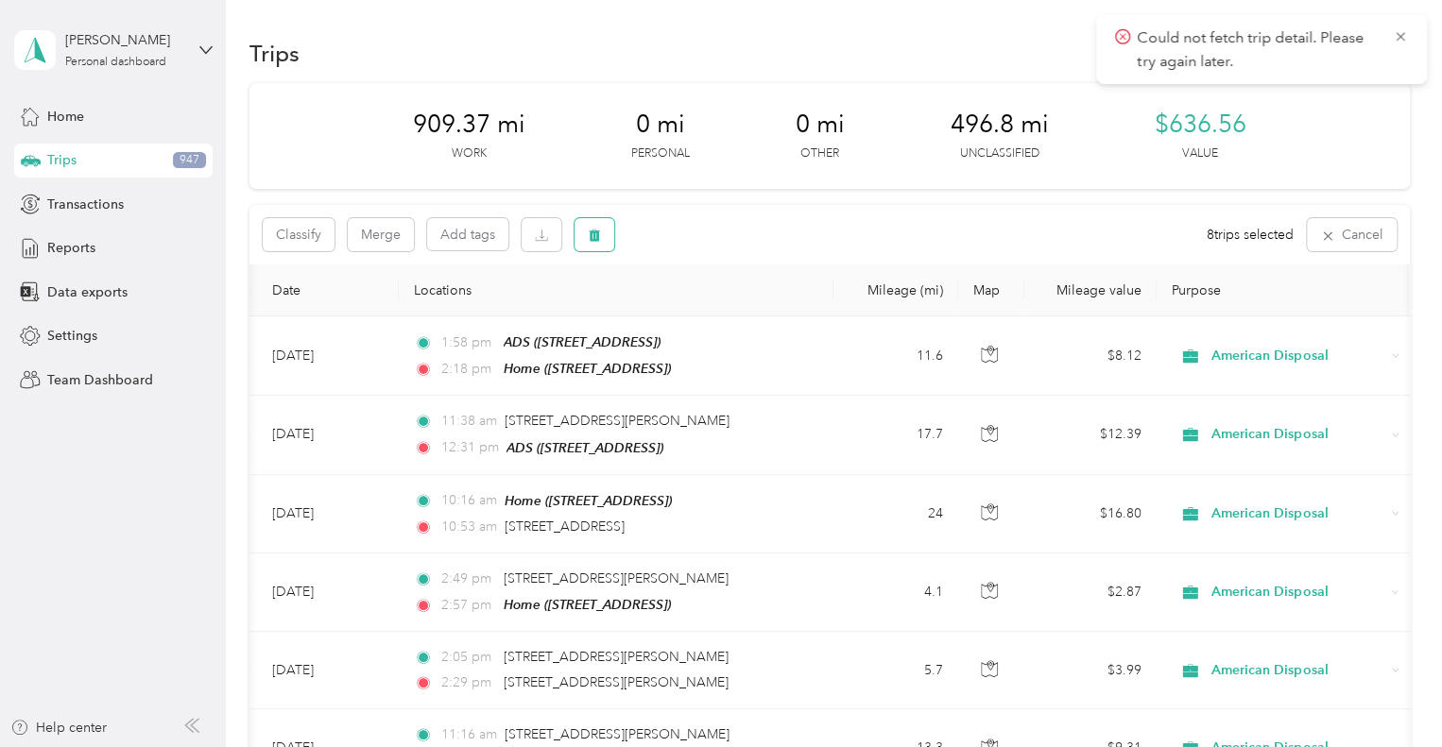
click at [590, 237] on icon "button" at bounding box center [594, 235] width 13 height 13
click at [725, 325] on button "Yes" at bounding box center [734, 314] width 37 height 30
